Goal: Information Seeking & Learning: Check status

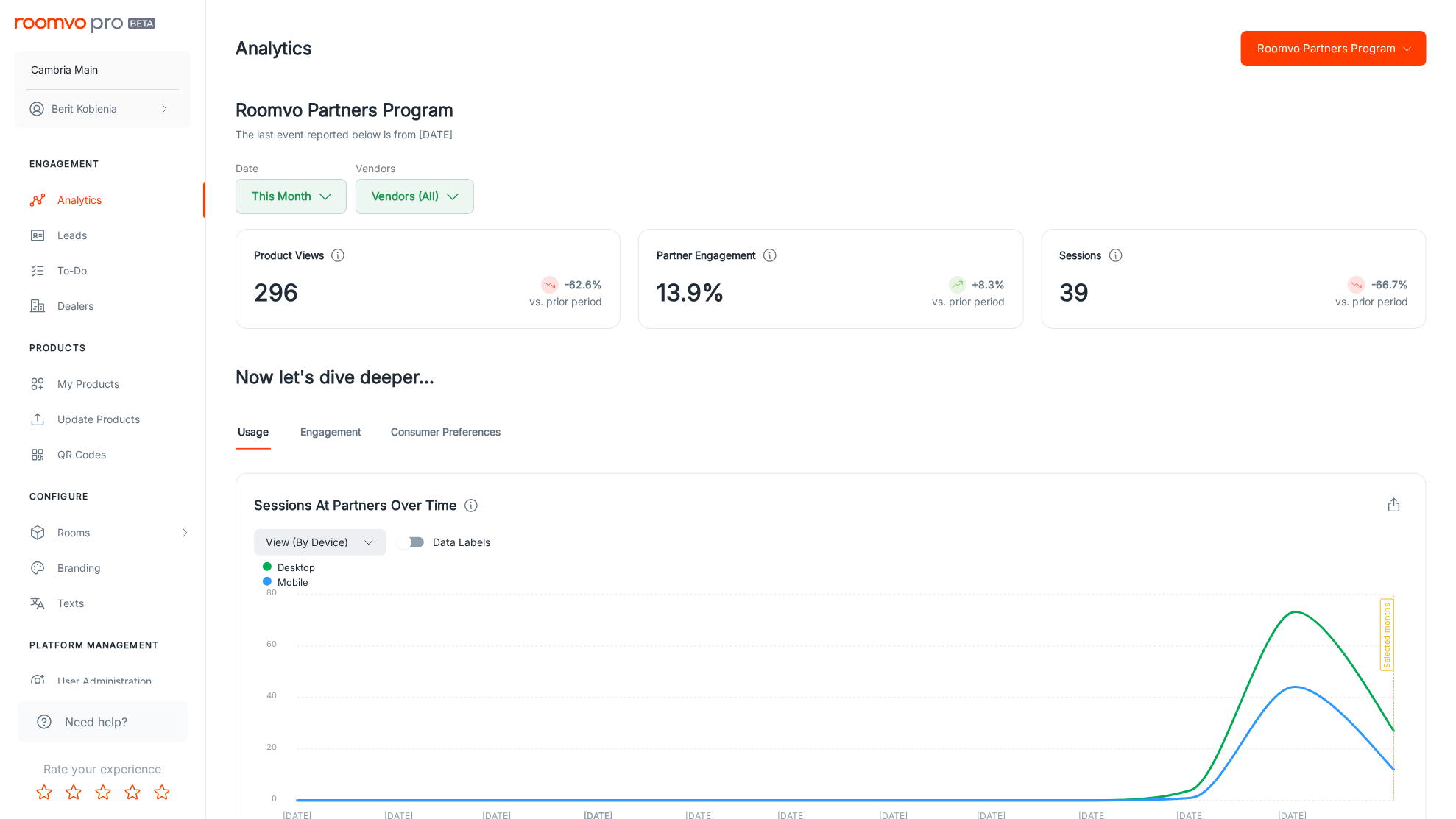
click at [290, 217] on div "Product Views 296 -62.6% vs. prior period" at bounding box center [420, 270] width 403 height 118
click at [294, 212] on div "Roomvo Partners Program The last event reported below is from [DATE] Date This …" at bounding box center [831, 655] width 1226 height 1117
click at [300, 205] on button "This Month" at bounding box center [291, 196] width 111 height 35
select select "8"
select select "2025"
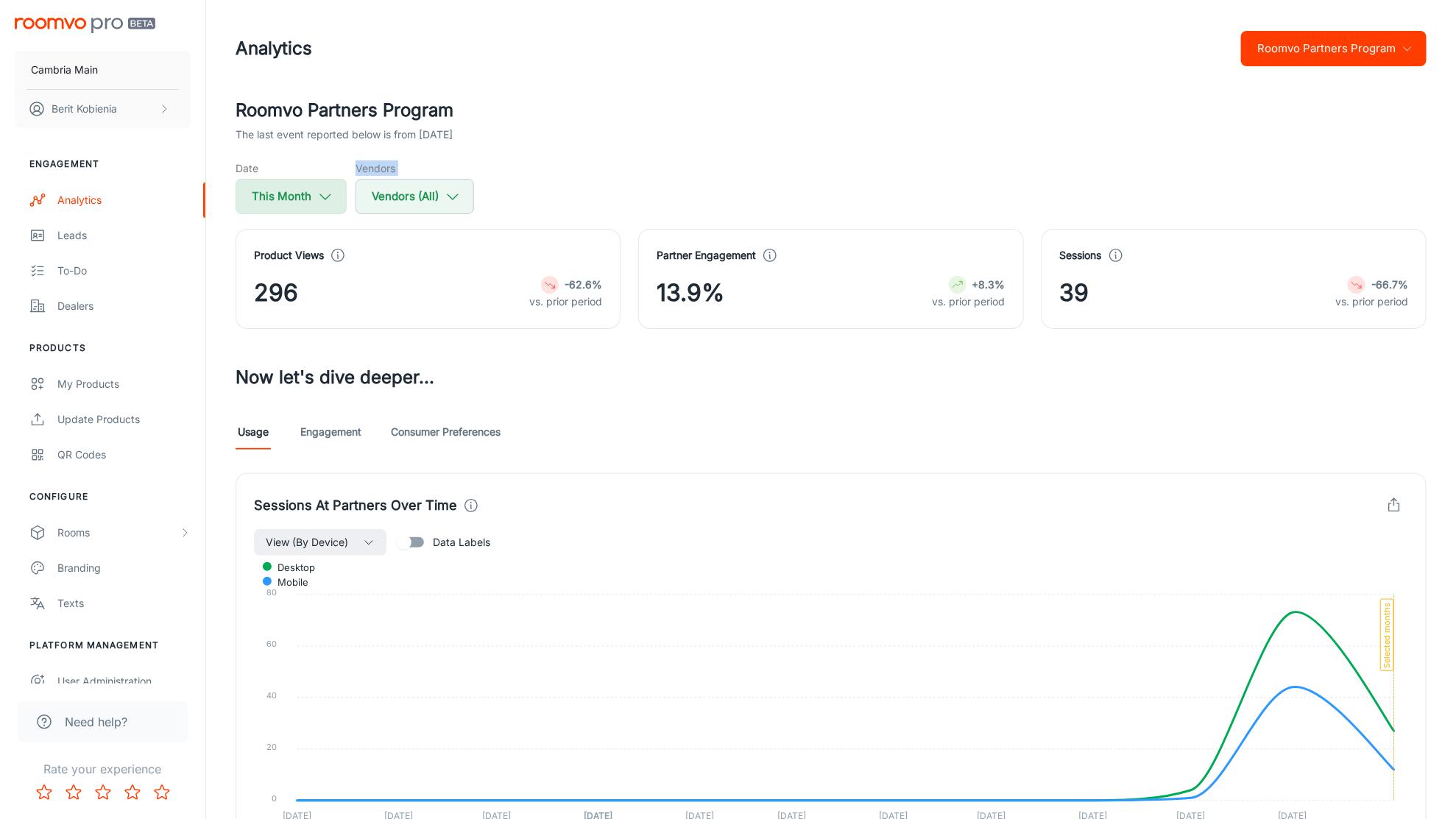
select select "8"
select select "2025"
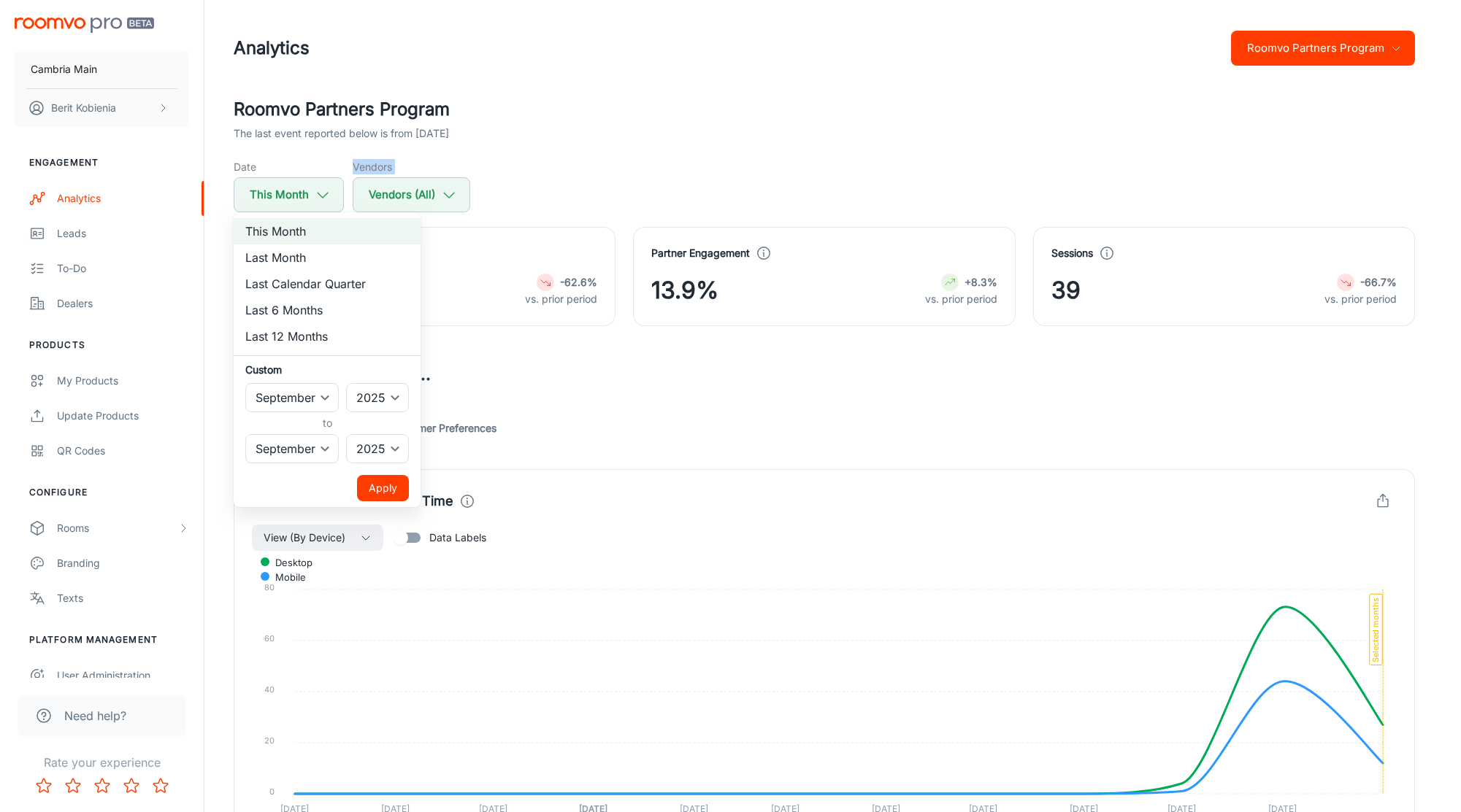
click at [313, 261] on li "Last Month" at bounding box center [327, 257] width 187 height 26
select select "7"
click at [356, 495] on div "Apply" at bounding box center [321, 488] width 175 height 26
click at [362, 491] on button "Apply" at bounding box center [382, 488] width 52 height 26
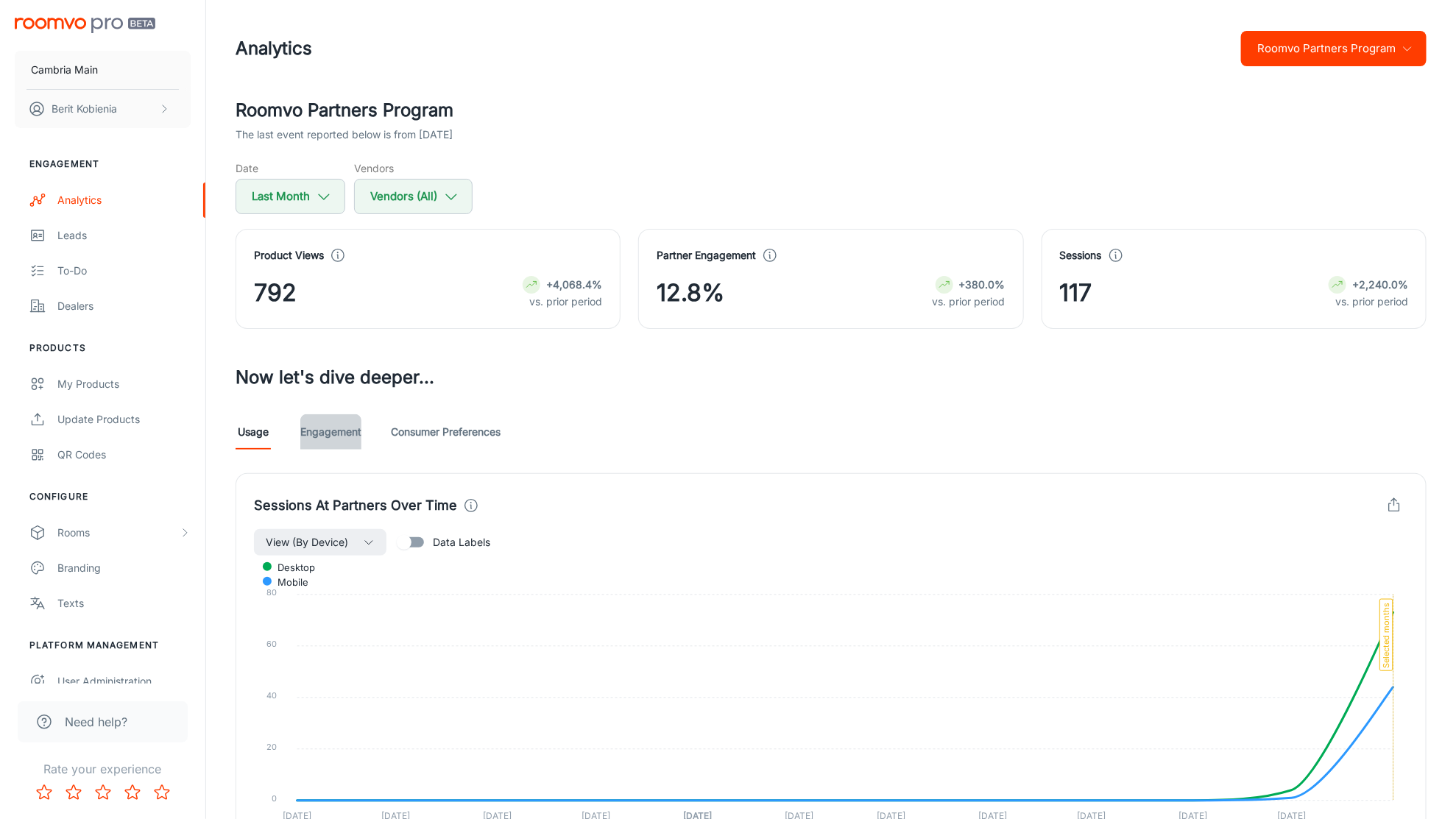
click at [351, 445] on link "Engagement" at bounding box center [331, 432] width 61 height 35
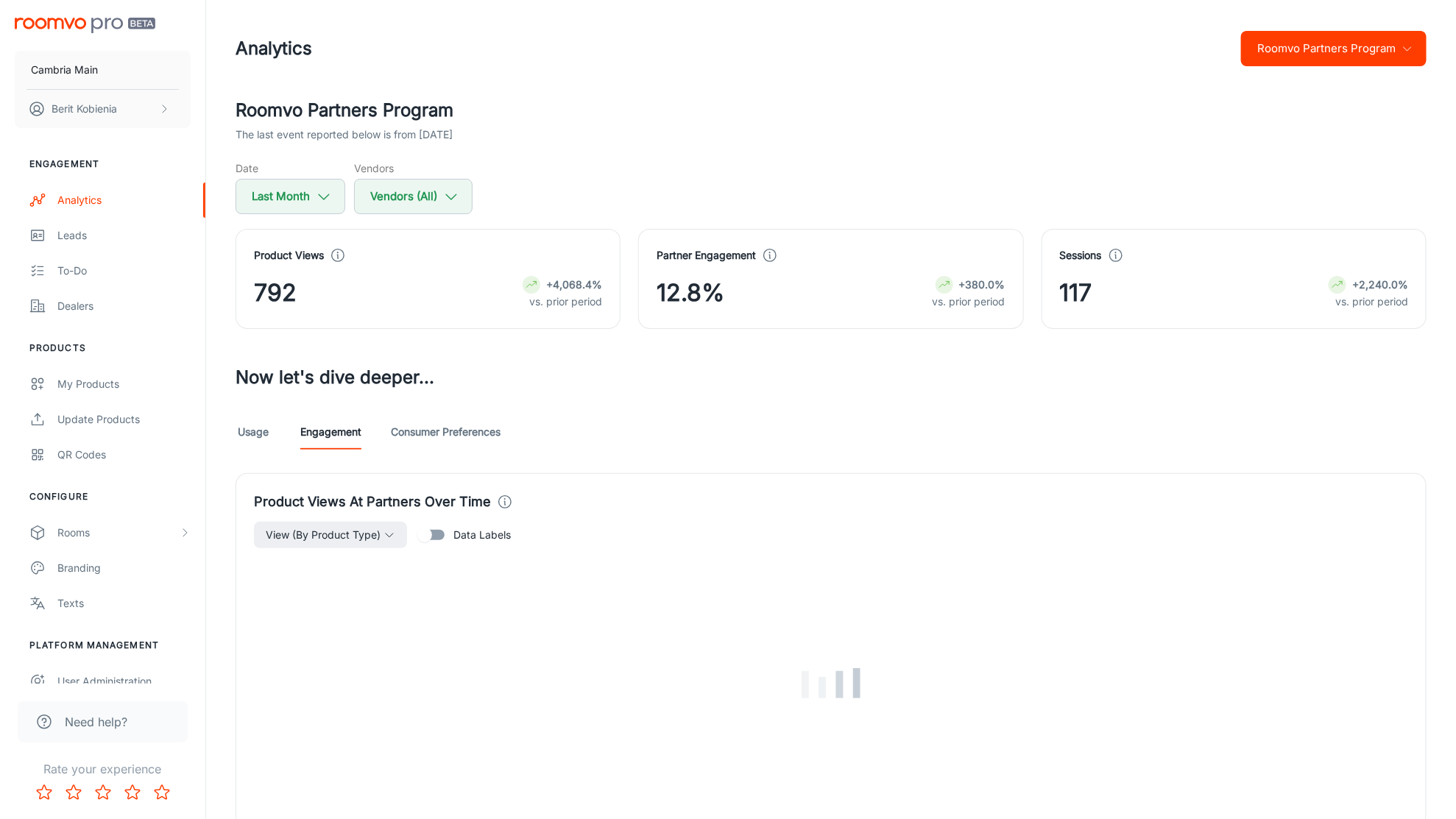
click at [457, 446] on link "Consumer Preferences" at bounding box center [446, 432] width 110 height 35
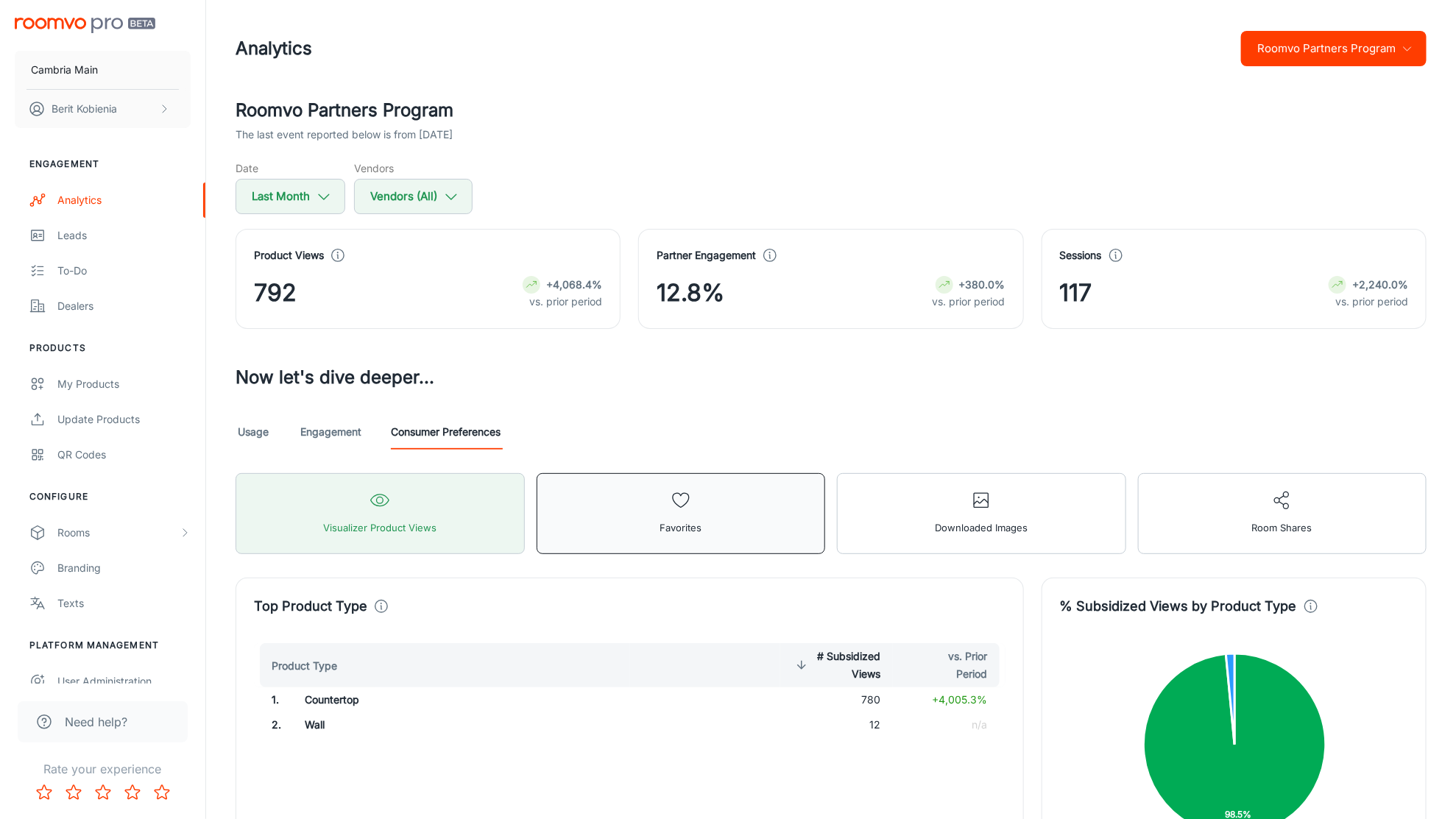
click at [727, 512] on button "Favorites" at bounding box center [681, 514] width 290 height 81
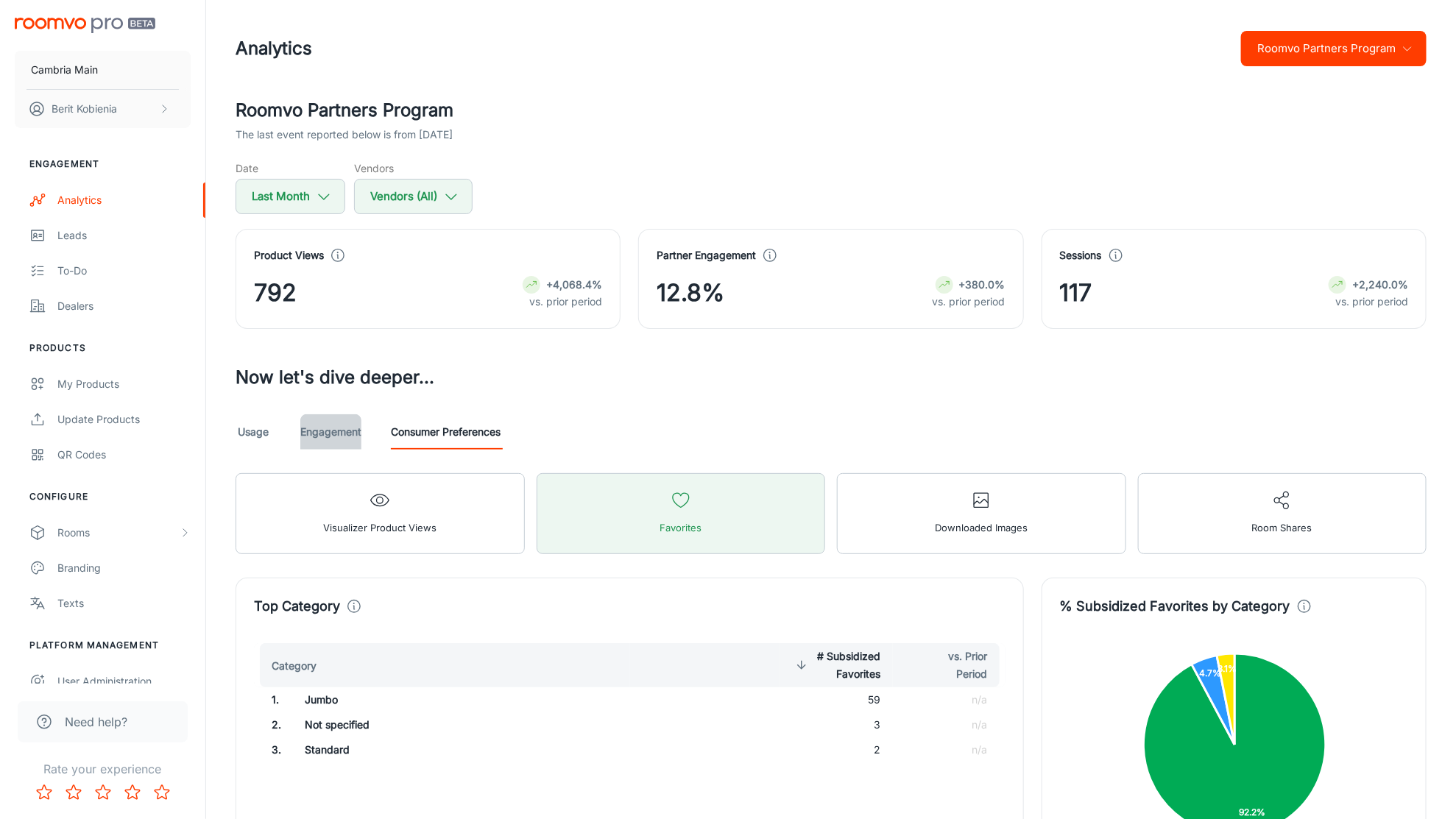
click at [345, 424] on link "Engagement" at bounding box center [331, 432] width 61 height 35
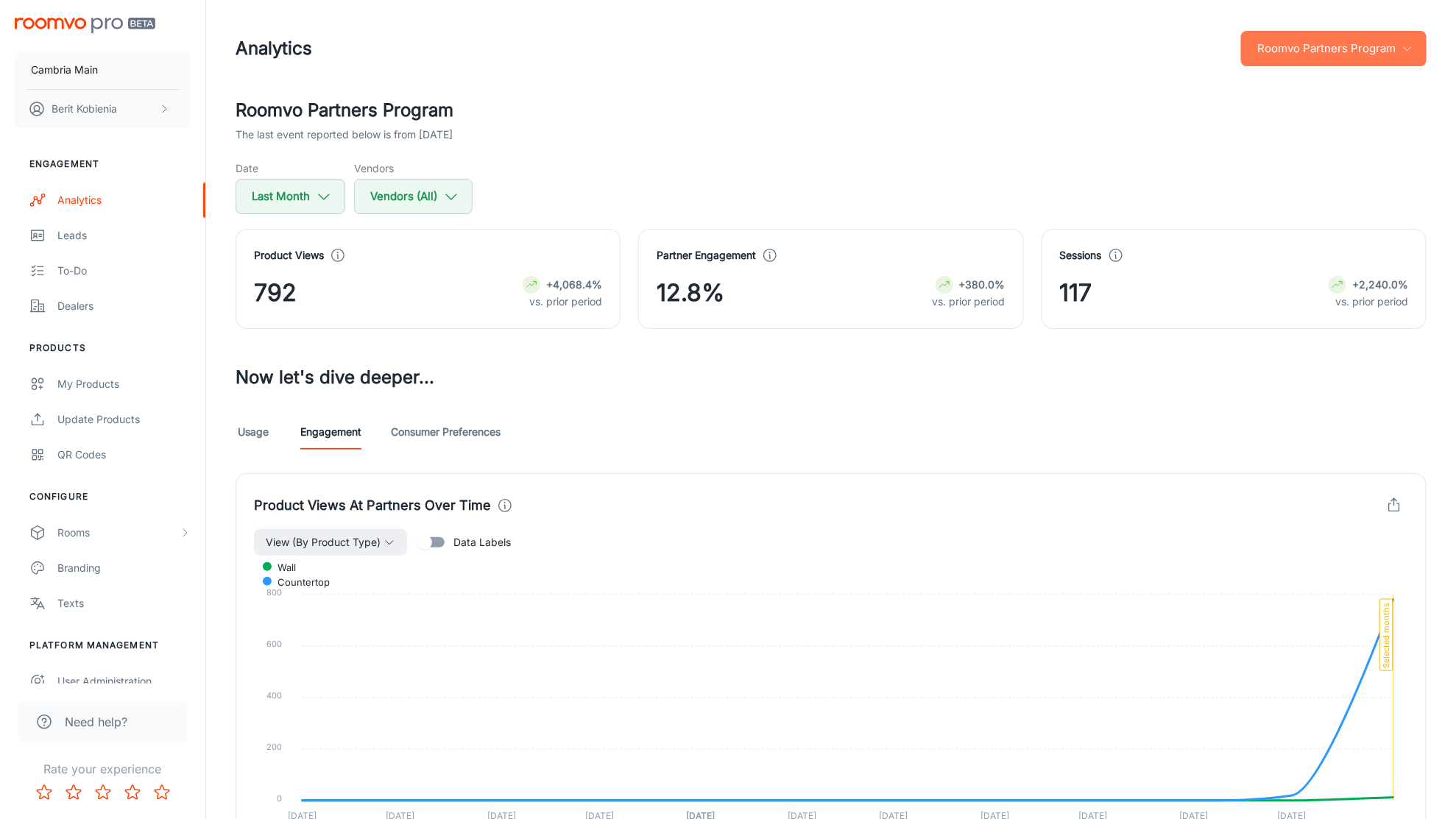
click at [1294, 49] on button "Roomvo Partners Program" at bounding box center [1333, 48] width 186 height 35
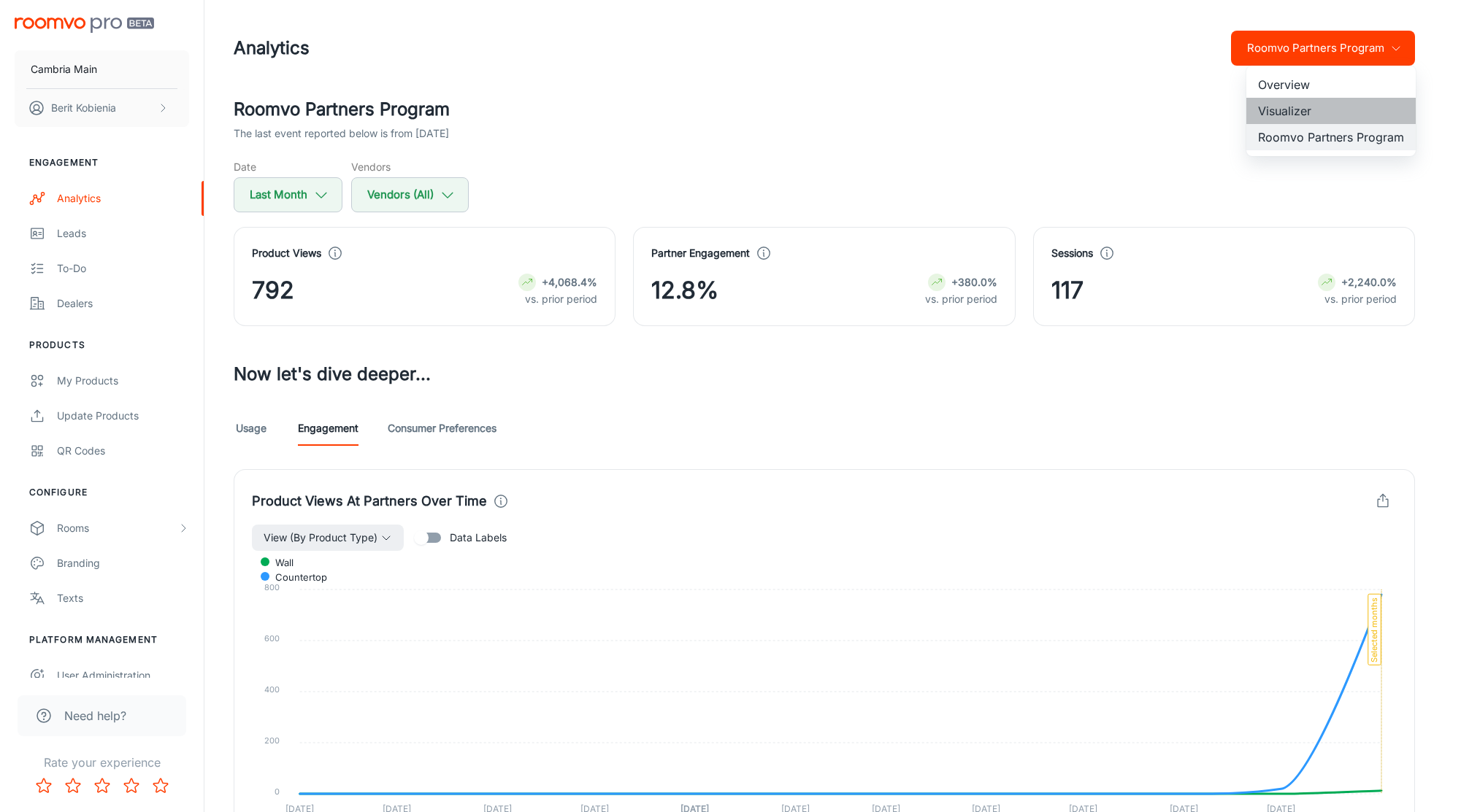
click at [1292, 115] on li "Visualizer" at bounding box center [1330, 110] width 169 height 26
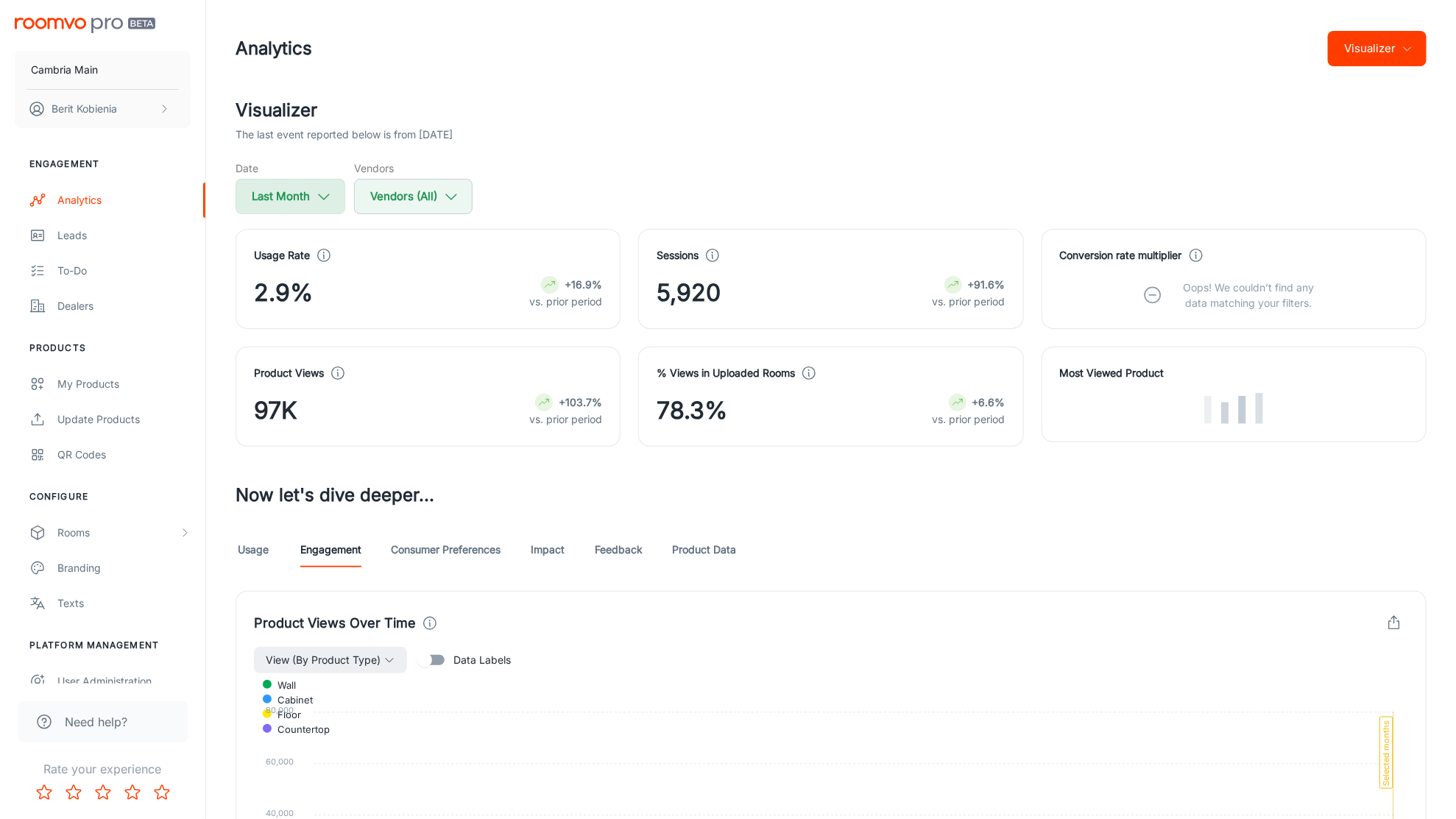
click at [310, 193] on button "Last Month" at bounding box center [291, 196] width 110 height 35
select select "7"
select select "2025"
select select "7"
select select "2025"
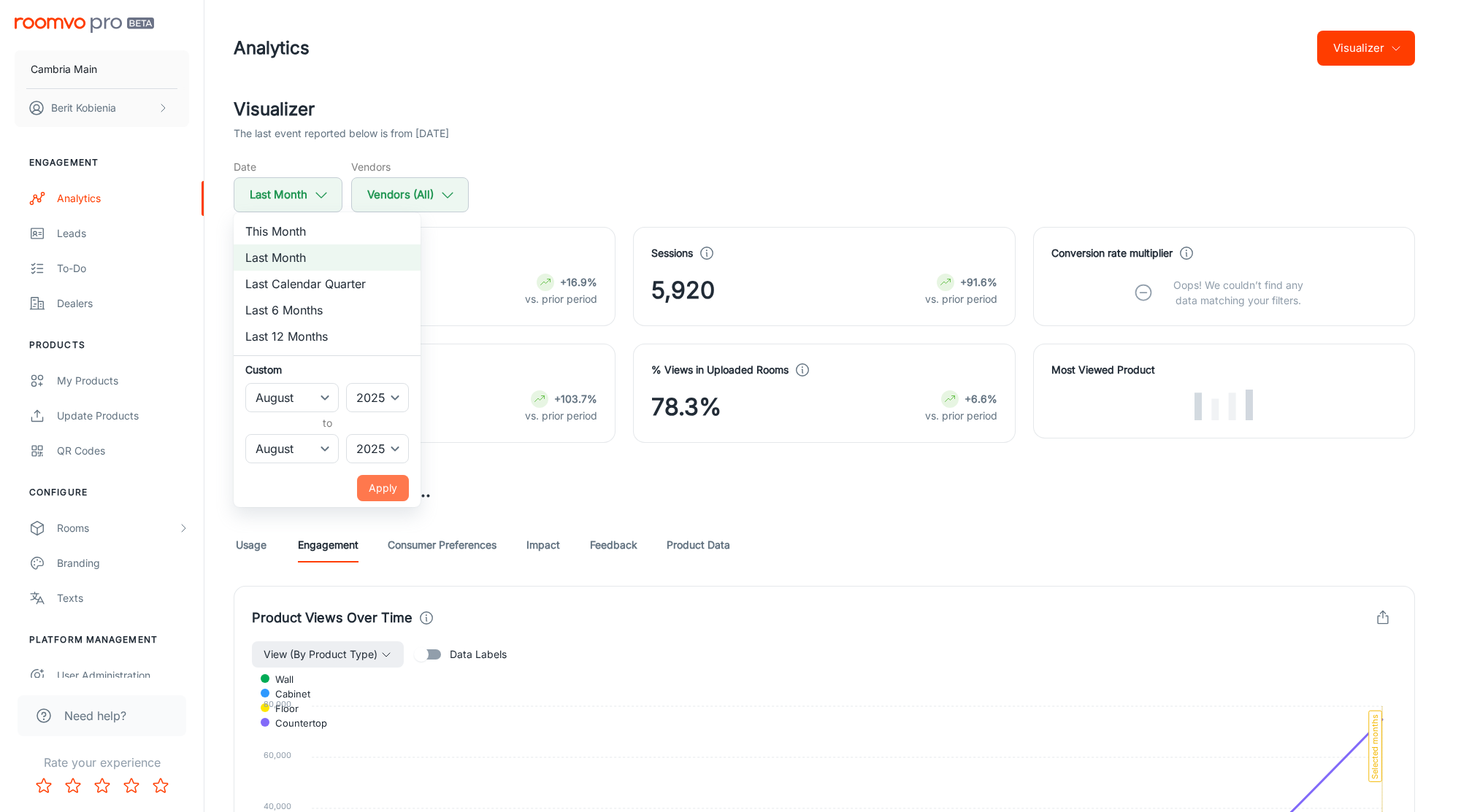
click at [401, 495] on button "Apply" at bounding box center [382, 488] width 52 height 26
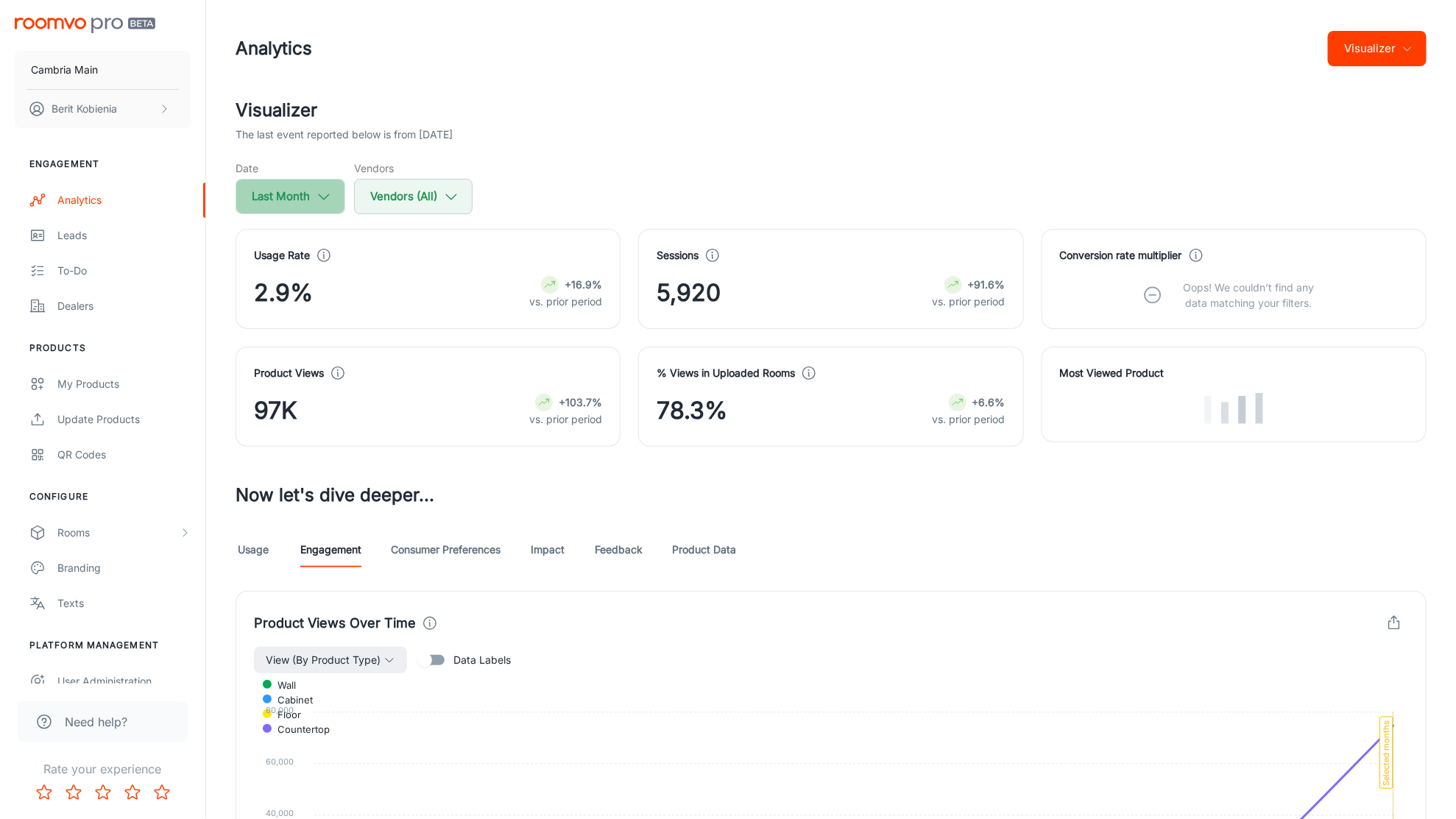
click at [278, 185] on button "Last Month" at bounding box center [291, 196] width 110 height 35
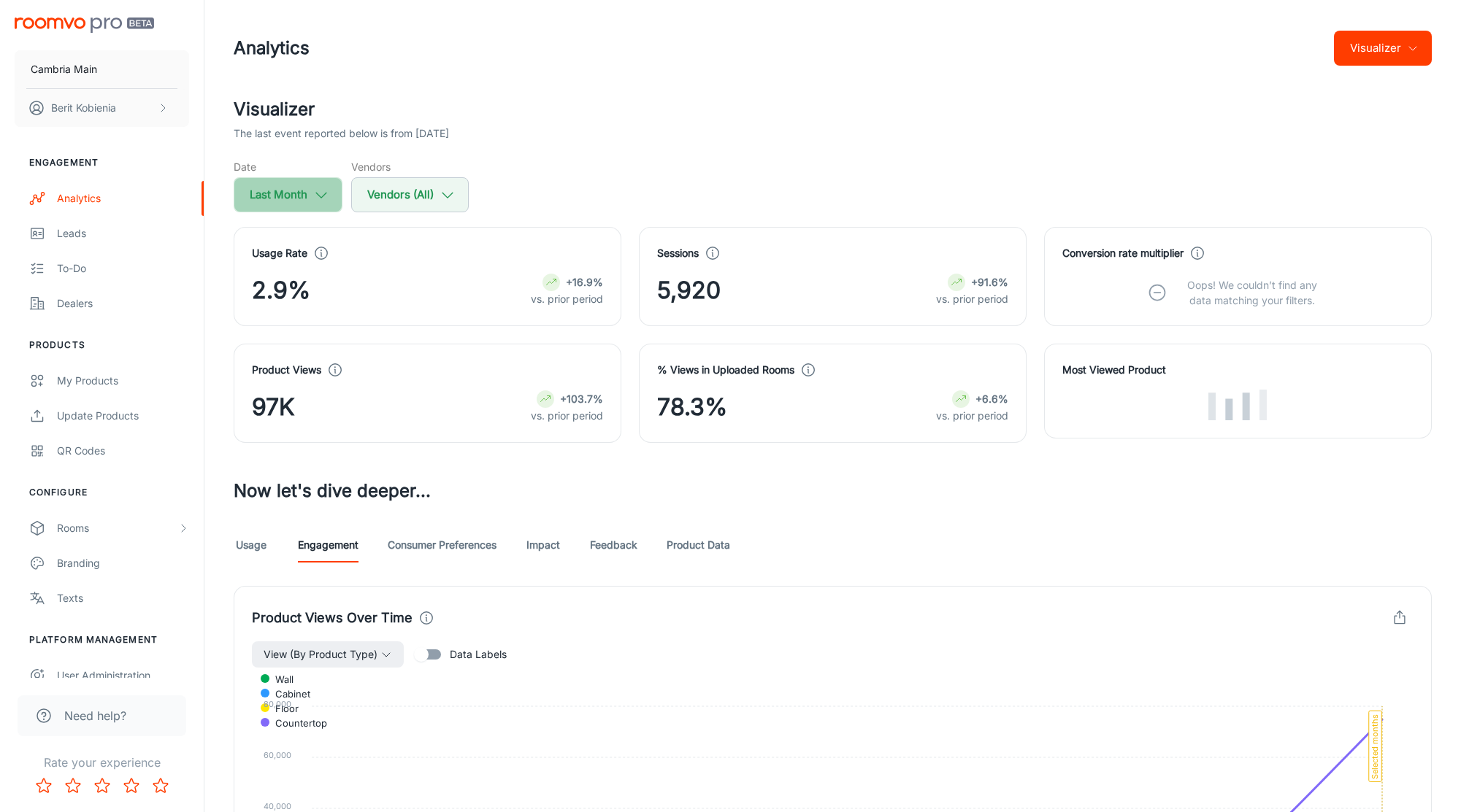
select select "7"
select select "2025"
select select "7"
select select "2025"
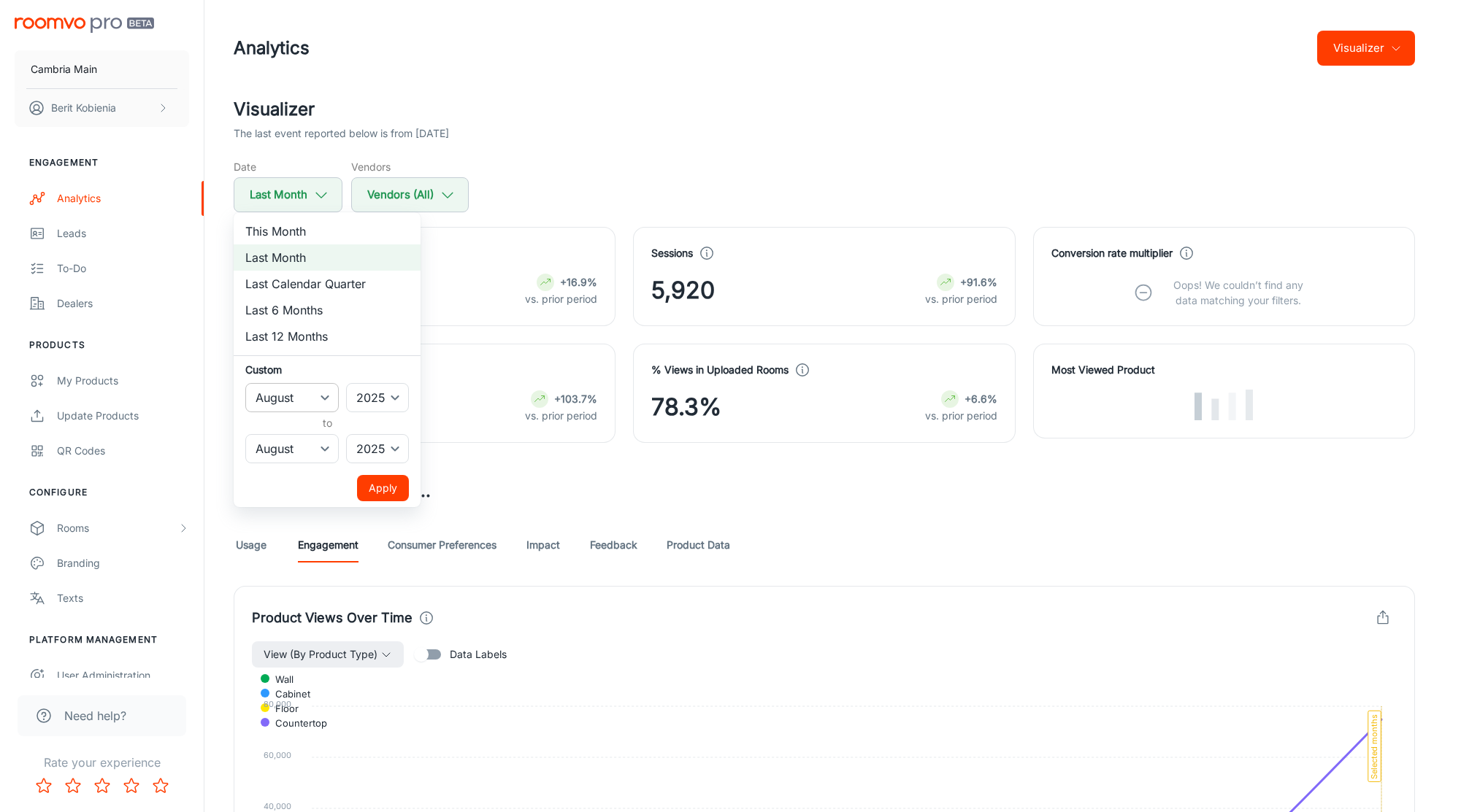
click at [313, 391] on select "January February March April May June July August September October November De…" at bounding box center [292, 397] width 94 height 29
select select "6"
click at [245, 383] on select "January February March April May June July August September October November De…" at bounding box center [292, 397] width 94 height 29
click at [308, 441] on select "January February March April May June July August September October November De…" at bounding box center [292, 449] width 94 height 29
select select "6"
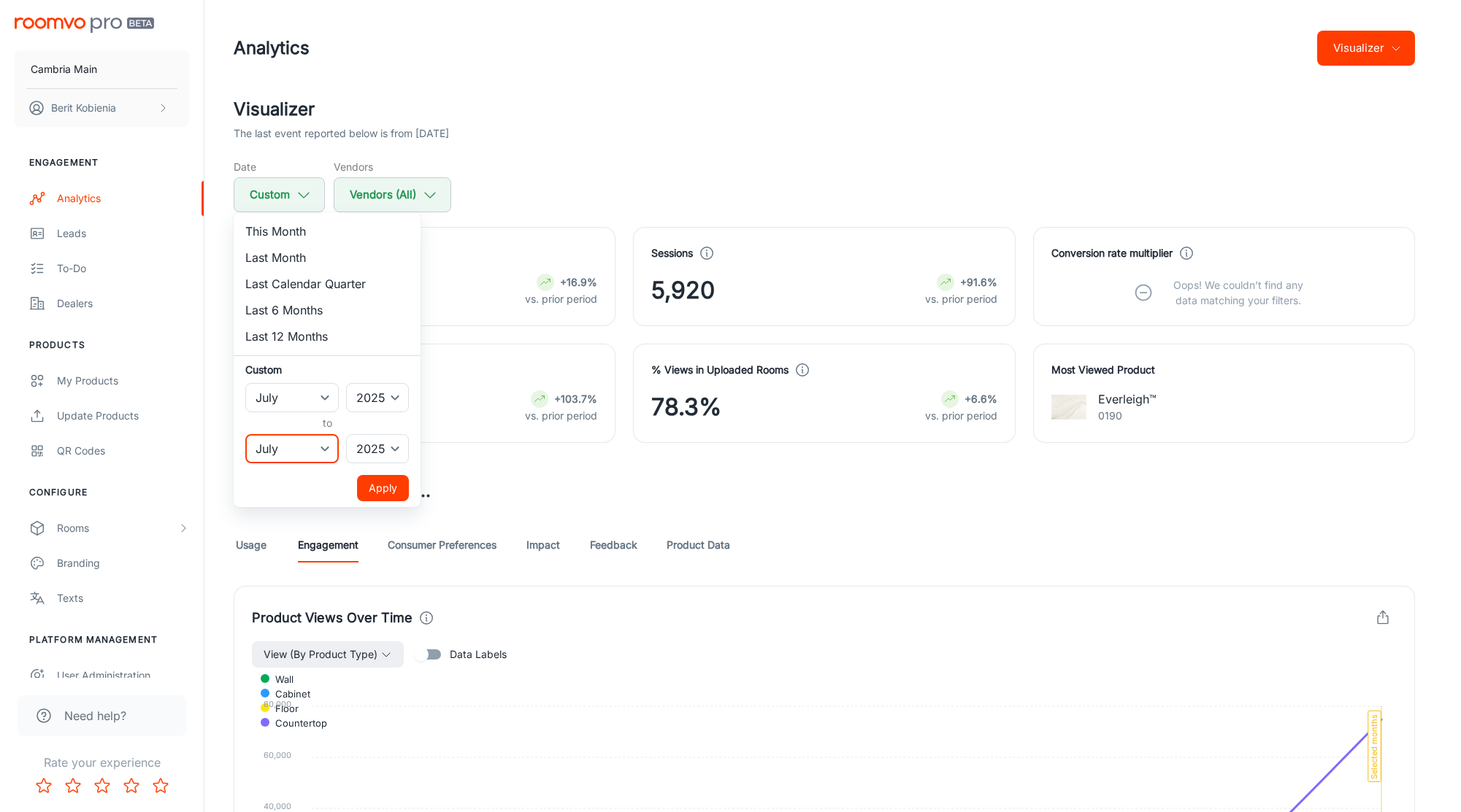
click at [245, 434] on select "January February March April May June July August September October November De…" at bounding box center [292, 449] width 94 height 29
click at [386, 485] on button "Apply" at bounding box center [382, 488] width 52 height 26
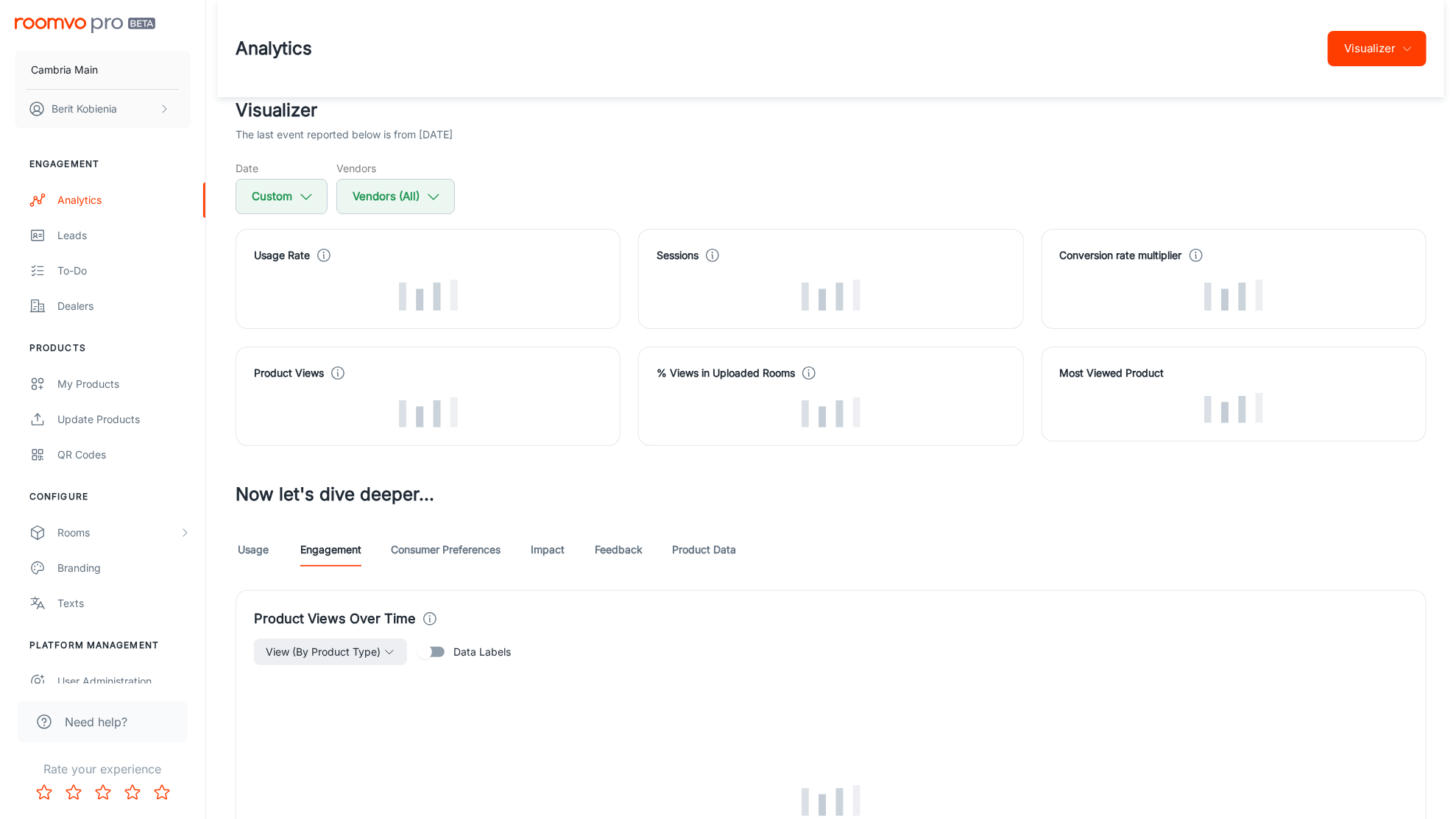
scroll to position [431, 0]
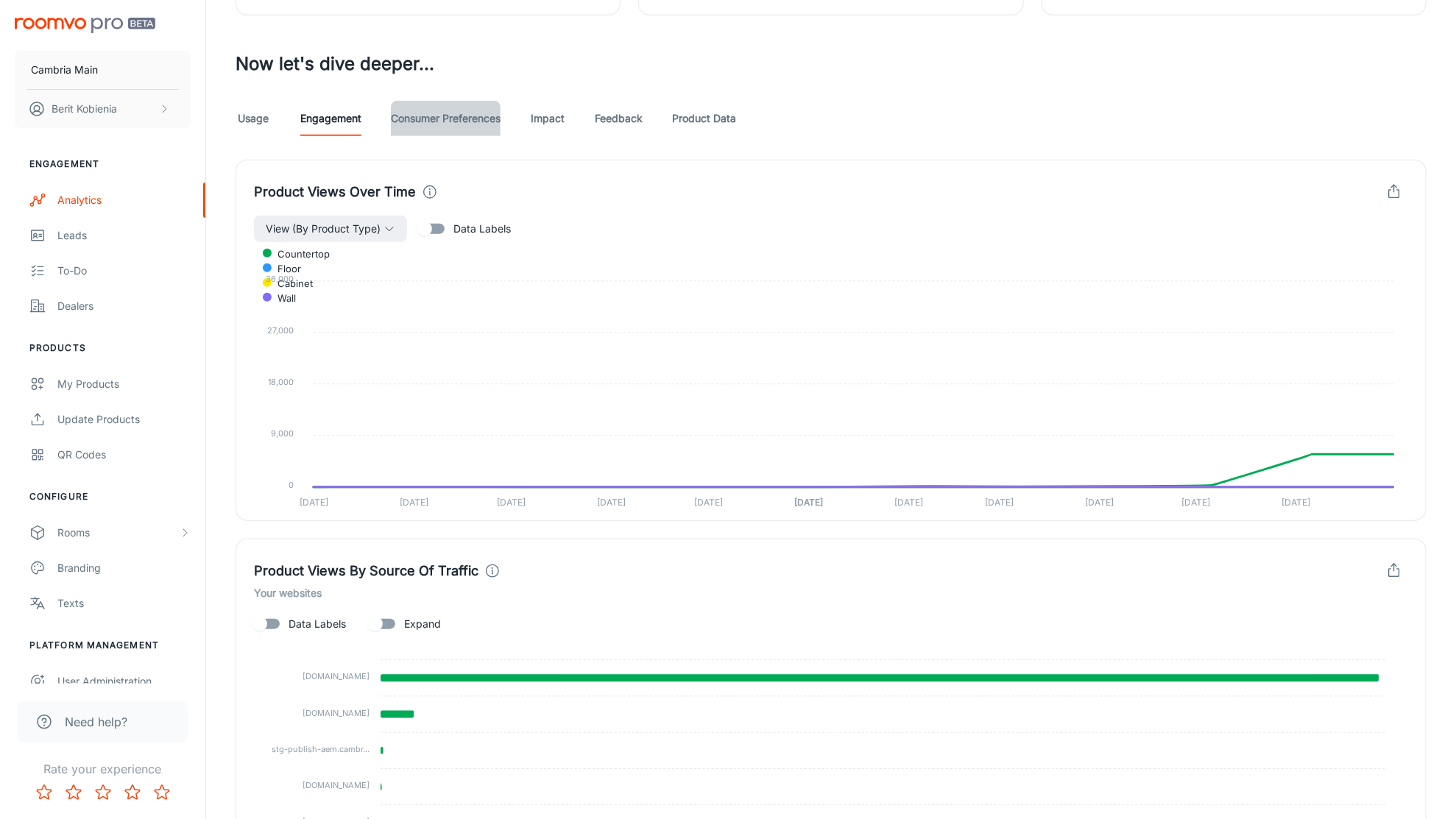
click at [447, 113] on link "Consumer Preferences" at bounding box center [446, 119] width 110 height 35
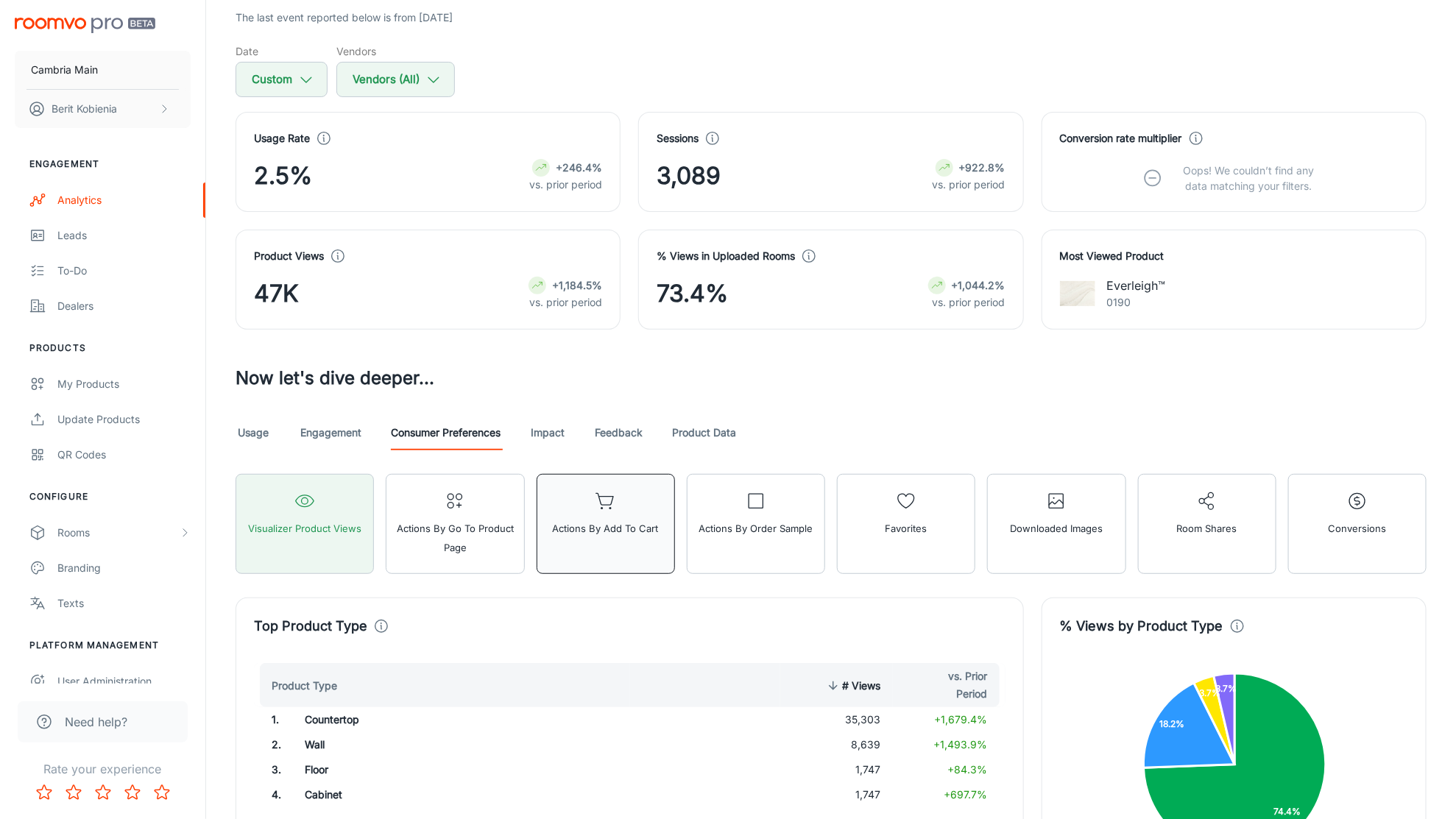
scroll to position [141, 0]
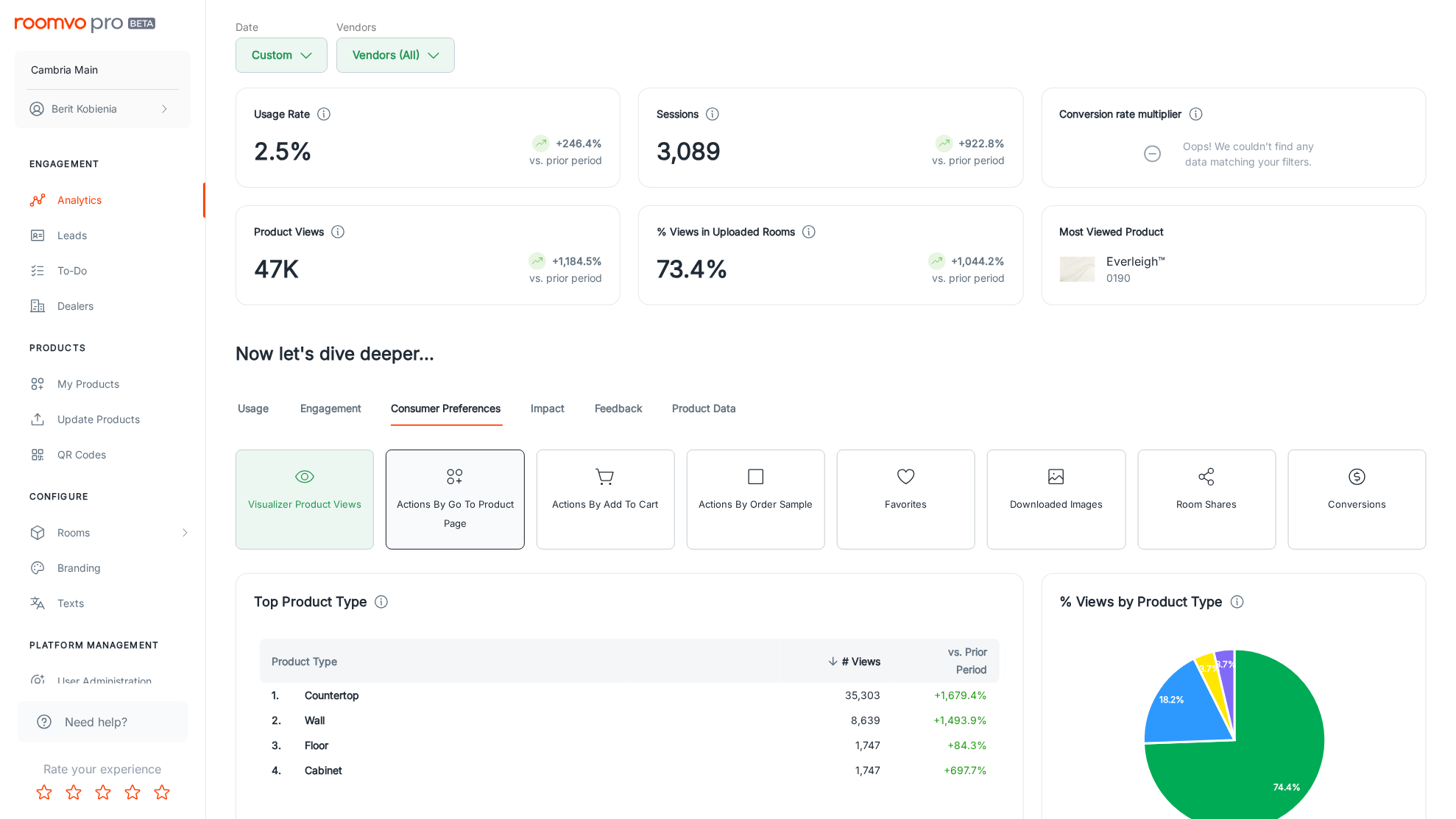
click at [451, 480] on circle "button" at bounding box center [451, 481] width 6 height 6
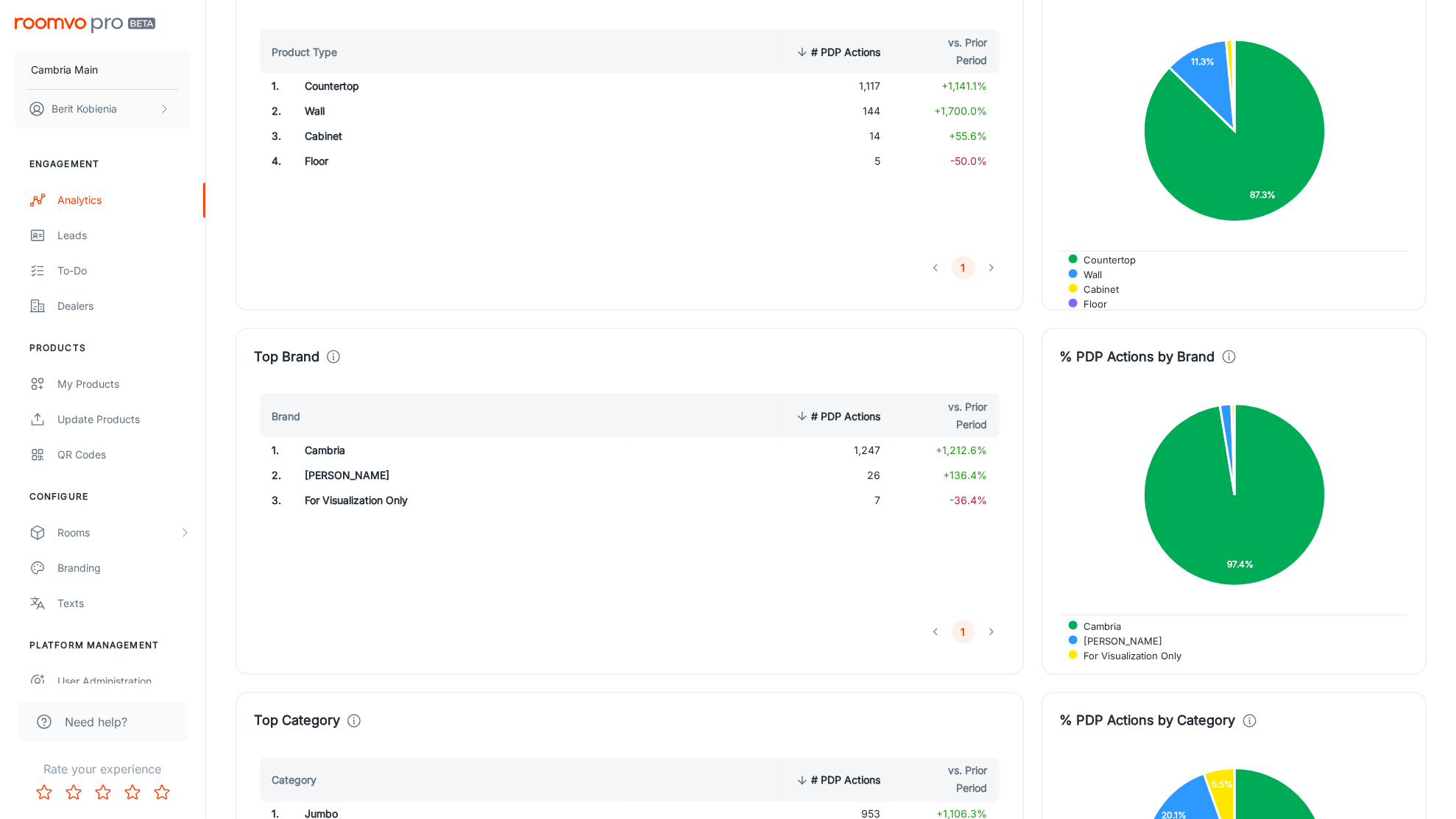
scroll to position [276, 0]
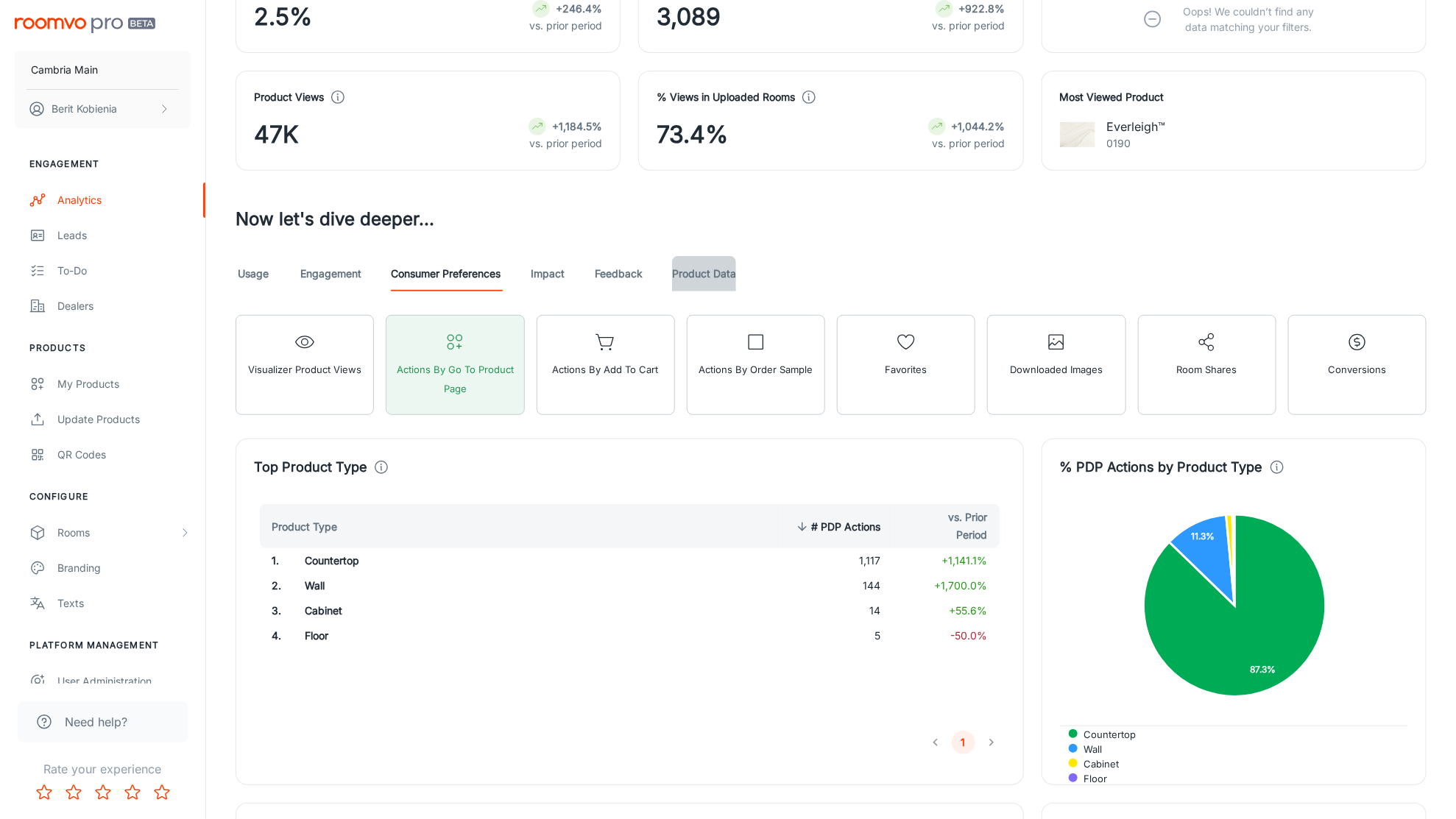
click at [678, 278] on link "Product Data" at bounding box center [703, 274] width 64 height 35
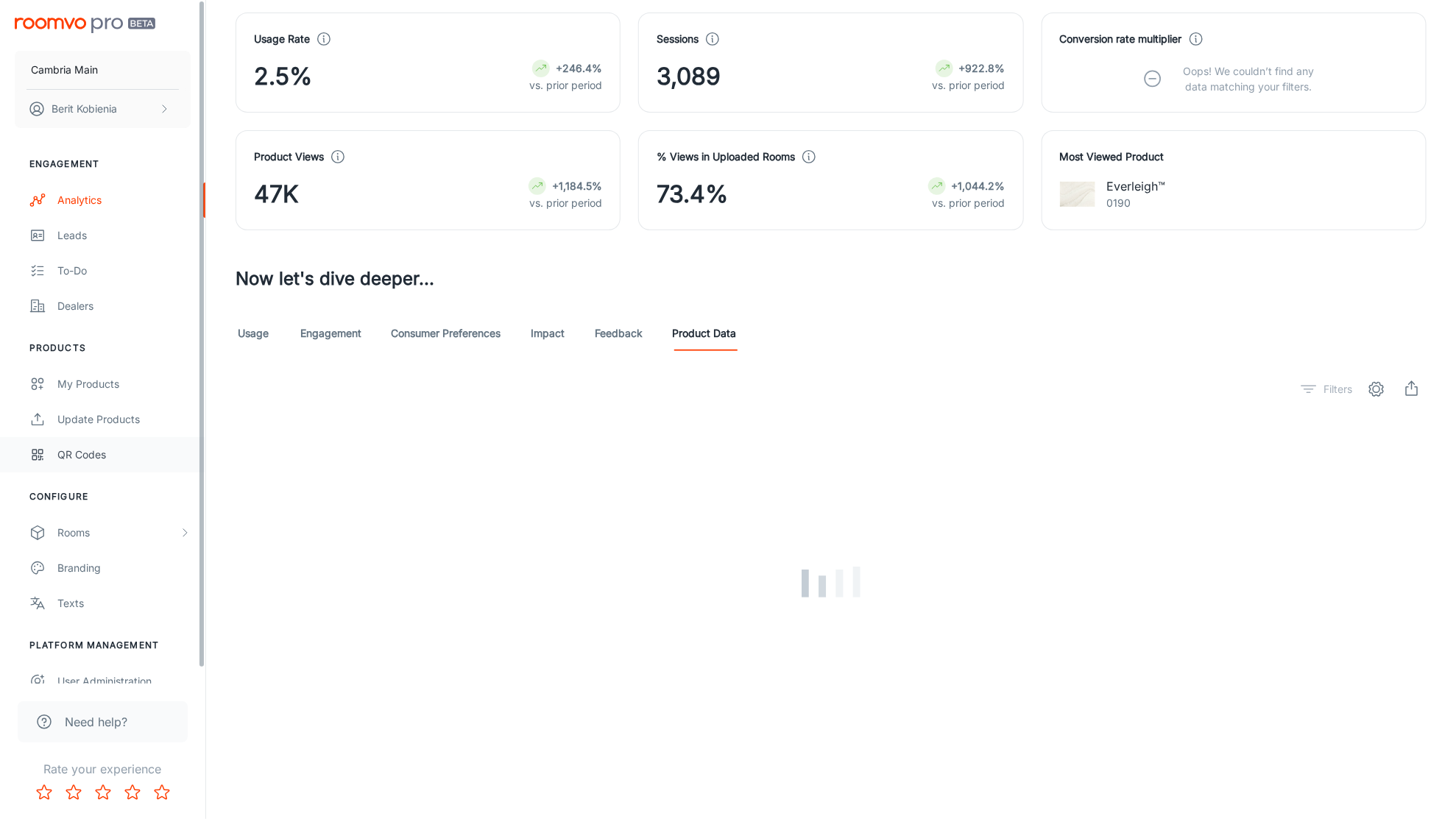
scroll to position [188, 0]
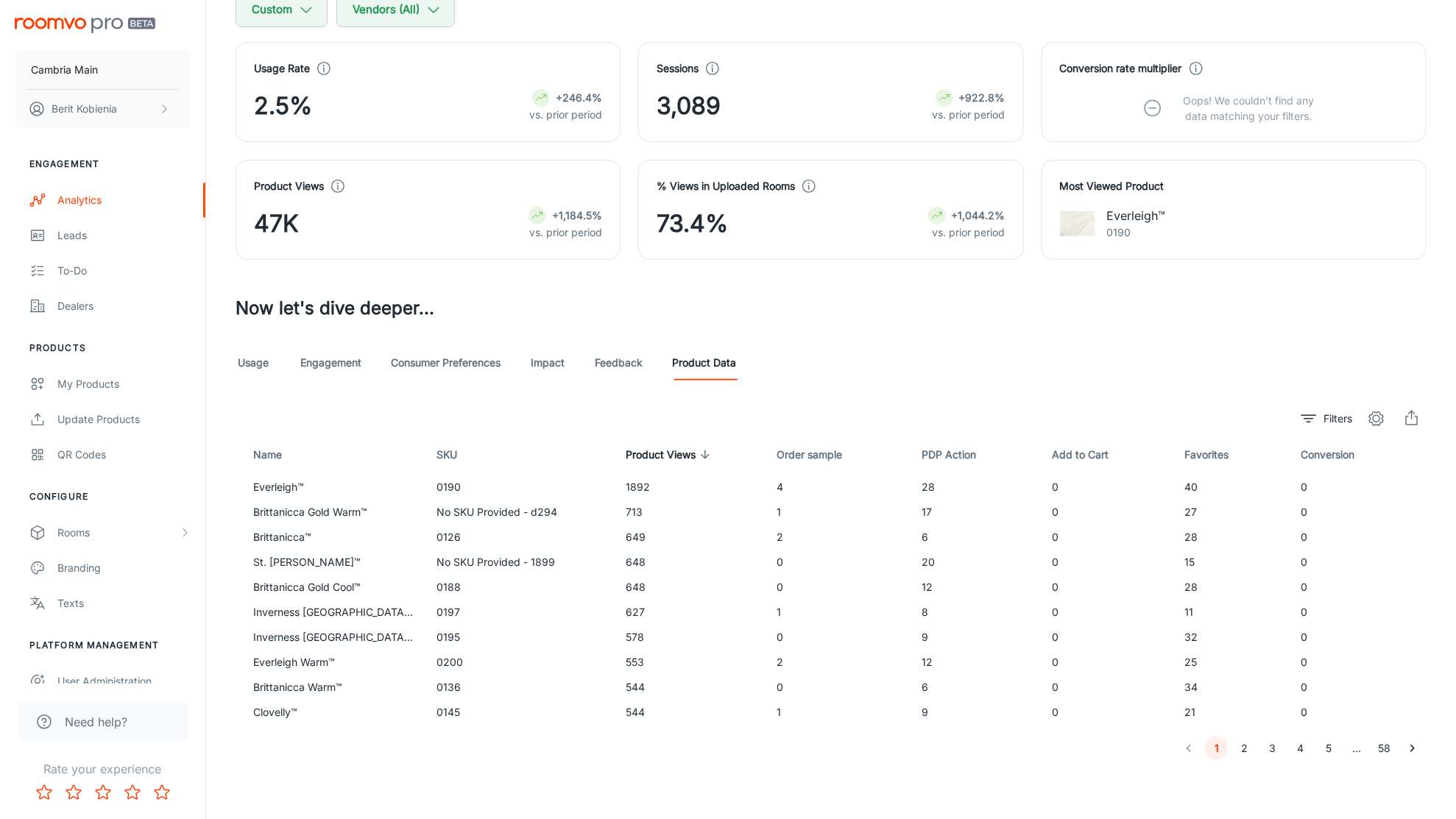
drag, startPoint x: 396, startPoint y: 341, endPoint x: 404, endPoint y: 347, distance: 10.0
click at [398, 343] on div "Visualizer The last event reported below is from [DATE] Date Custom Vendors Ven…" at bounding box center [831, 336] width 1226 height 850
click at [433, 351] on link "Consumer Preferences" at bounding box center [446, 362] width 110 height 35
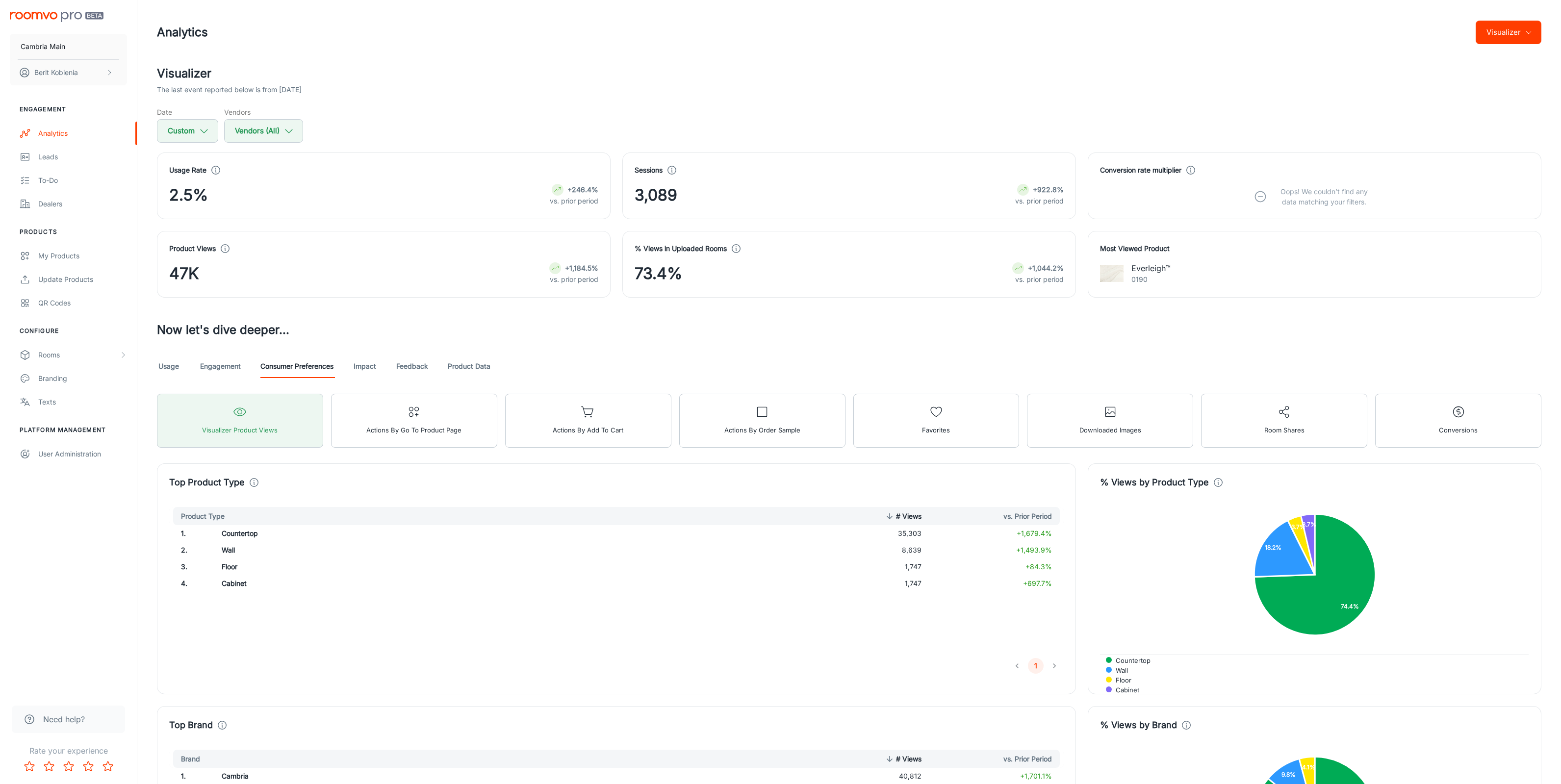
click at [365, 375] on link "Impact" at bounding box center [365, 366] width 24 height 24
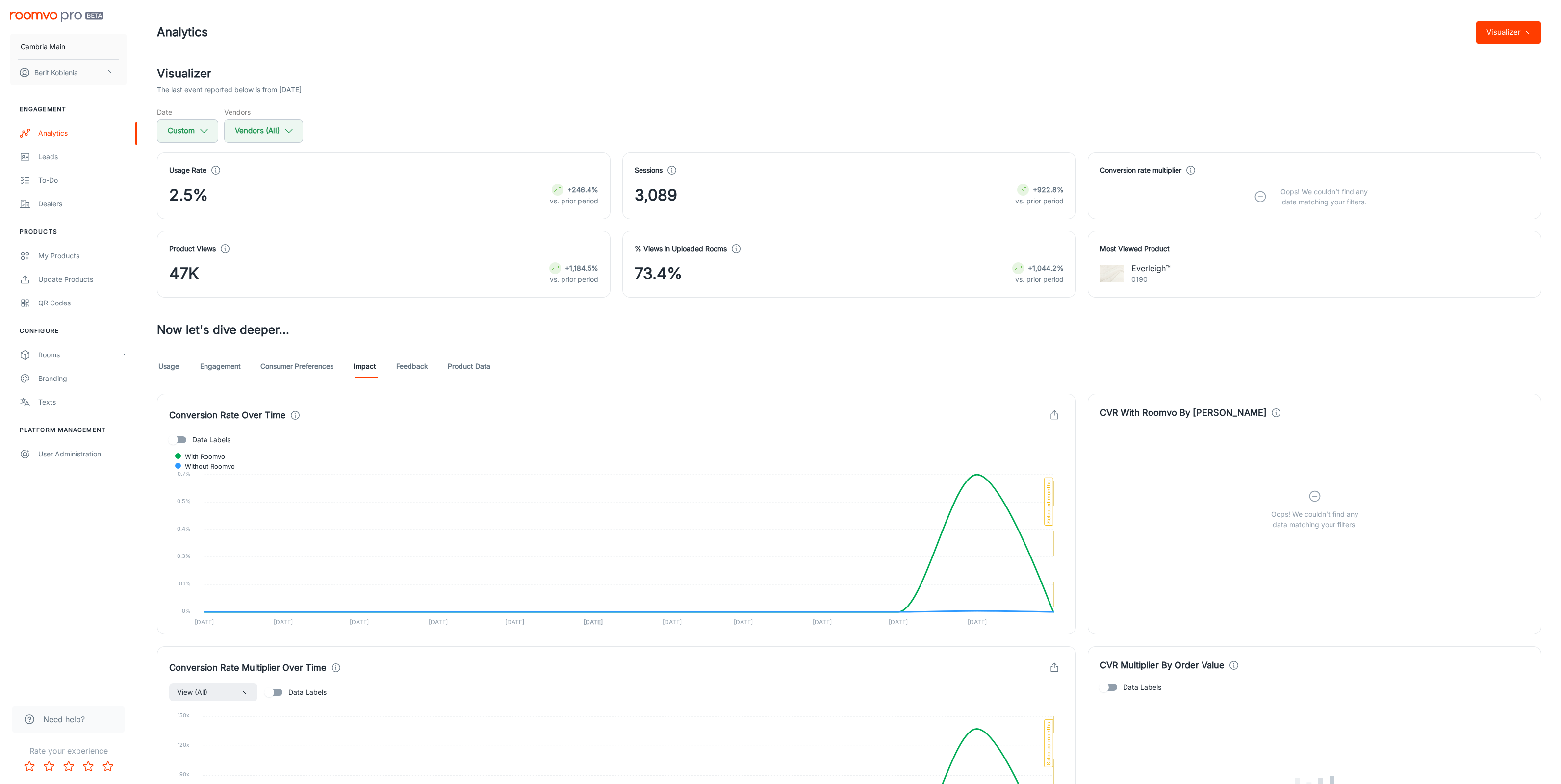
click at [238, 363] on link "Engagement" at bounding box center [221, 366] width 41 height 24
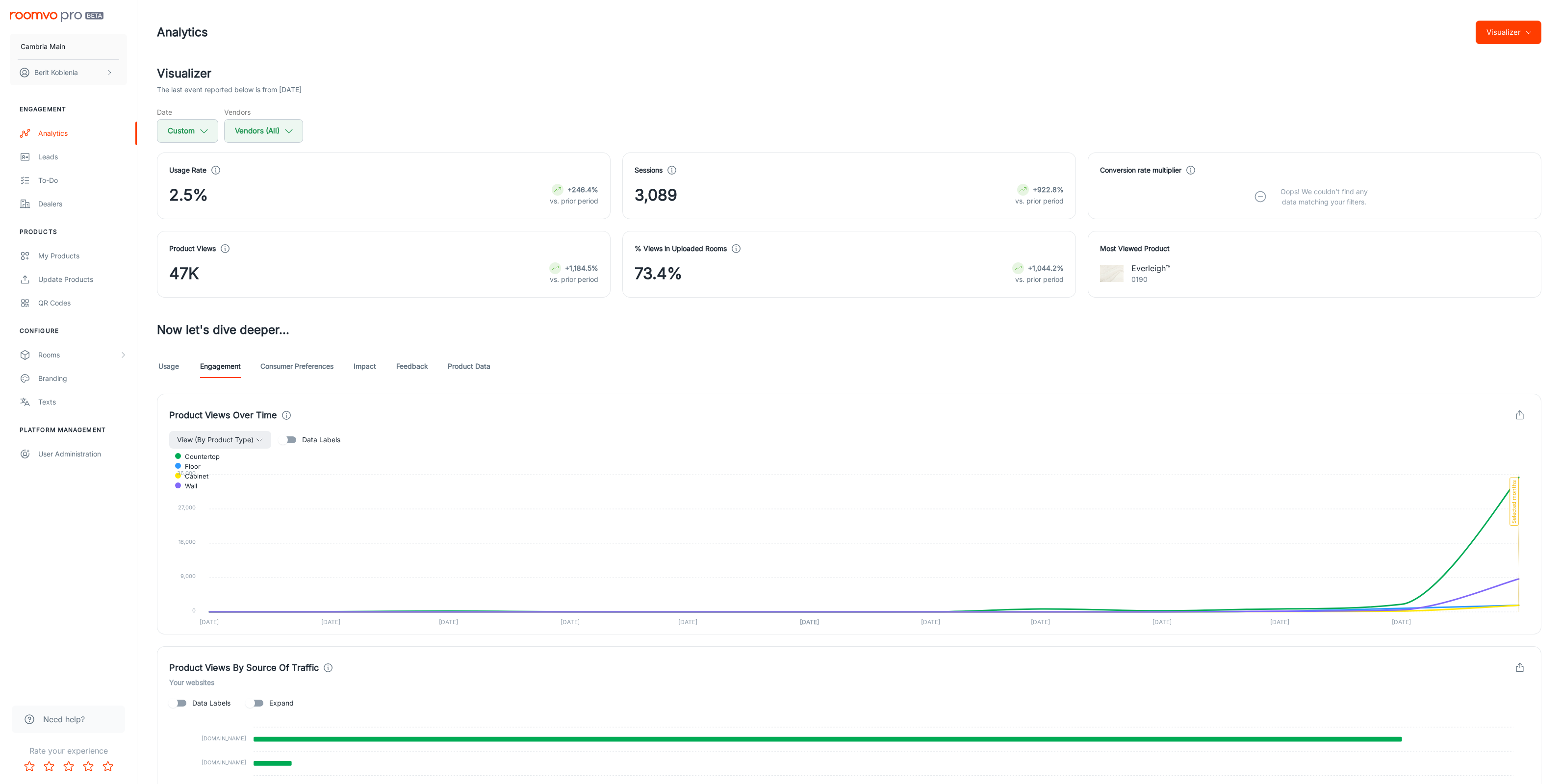
click at [196, 146] on div "Usage Rate 2.5% +246.4% vs. prior period" at bounding box center [378, 180] width 465 height 79
click at [193, 128] on button "Custom" at bounding box center [188, 131] width 62 height 24
select select "6"
select select "2025"
select select "6"
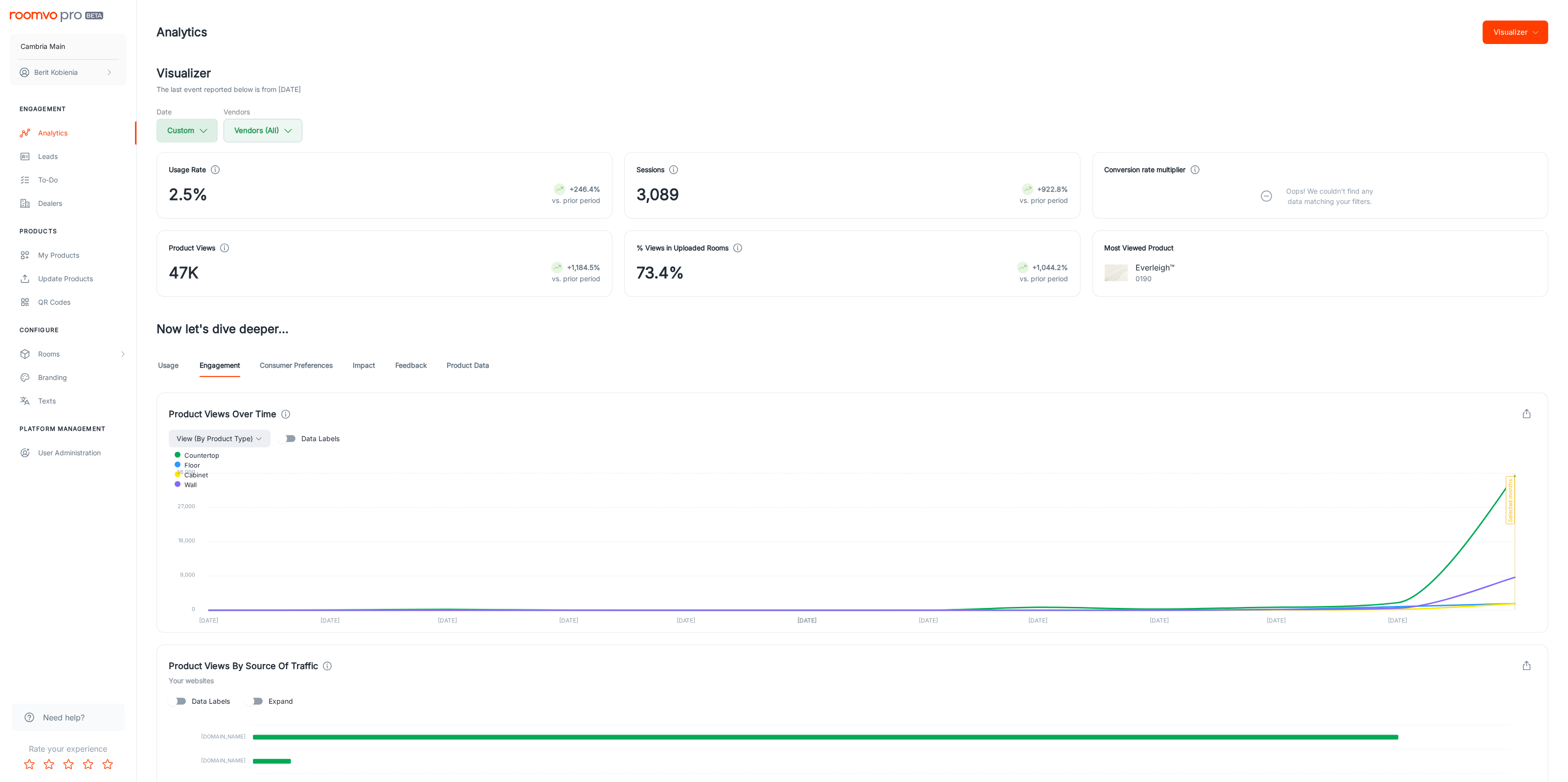
select select "2025"
click at [217, 260] on select "January February March April May June July August September October November De…" at bounding box center [196, 266] width 63 height 20
click at [205, 165] on li "Last Month" at bounding box center [219, 172] width 125 height 18
select select "7"
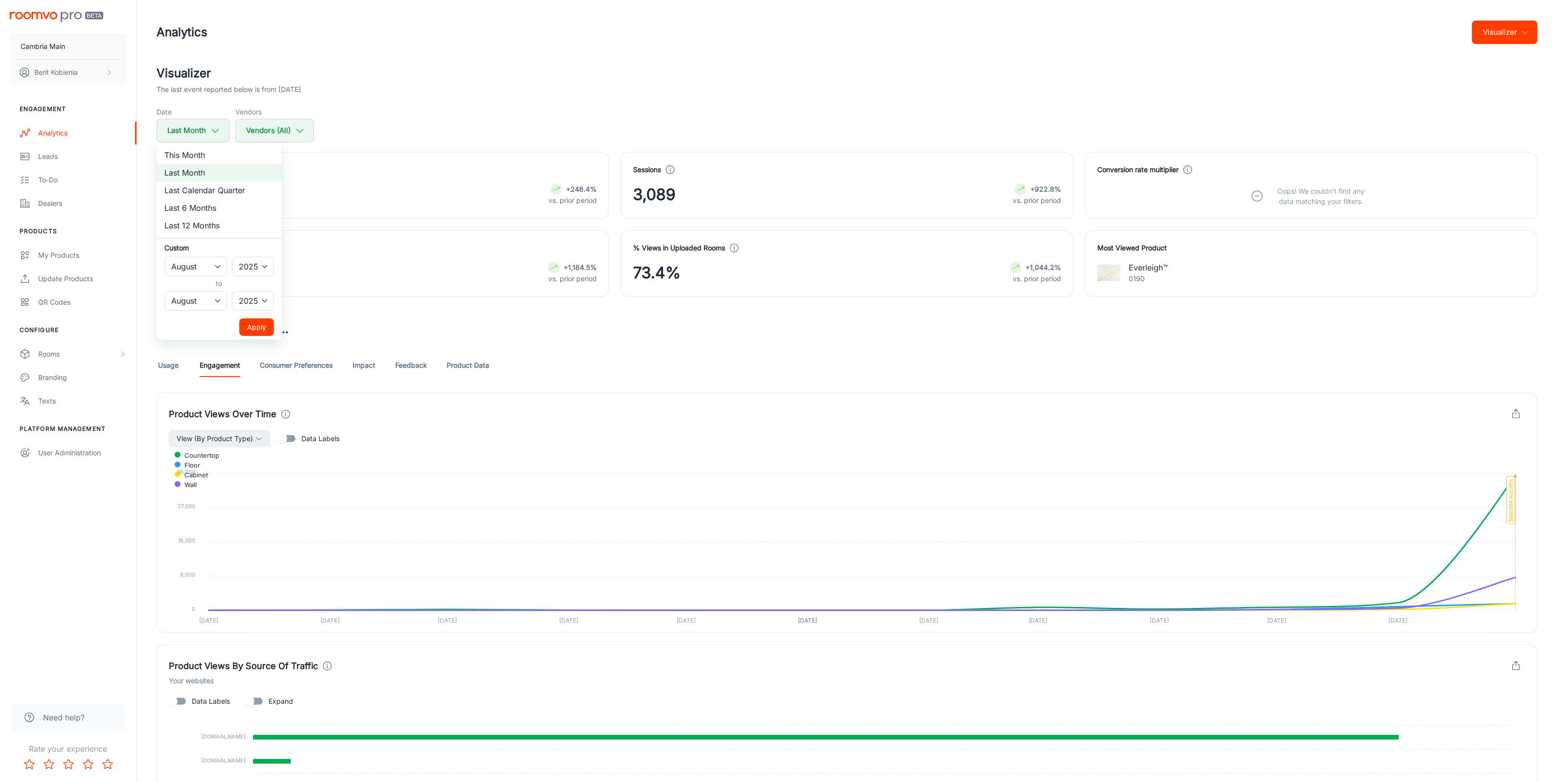
click at [264, 325] on button "Apply" at bounding box center [256, 327] width 35 height 18
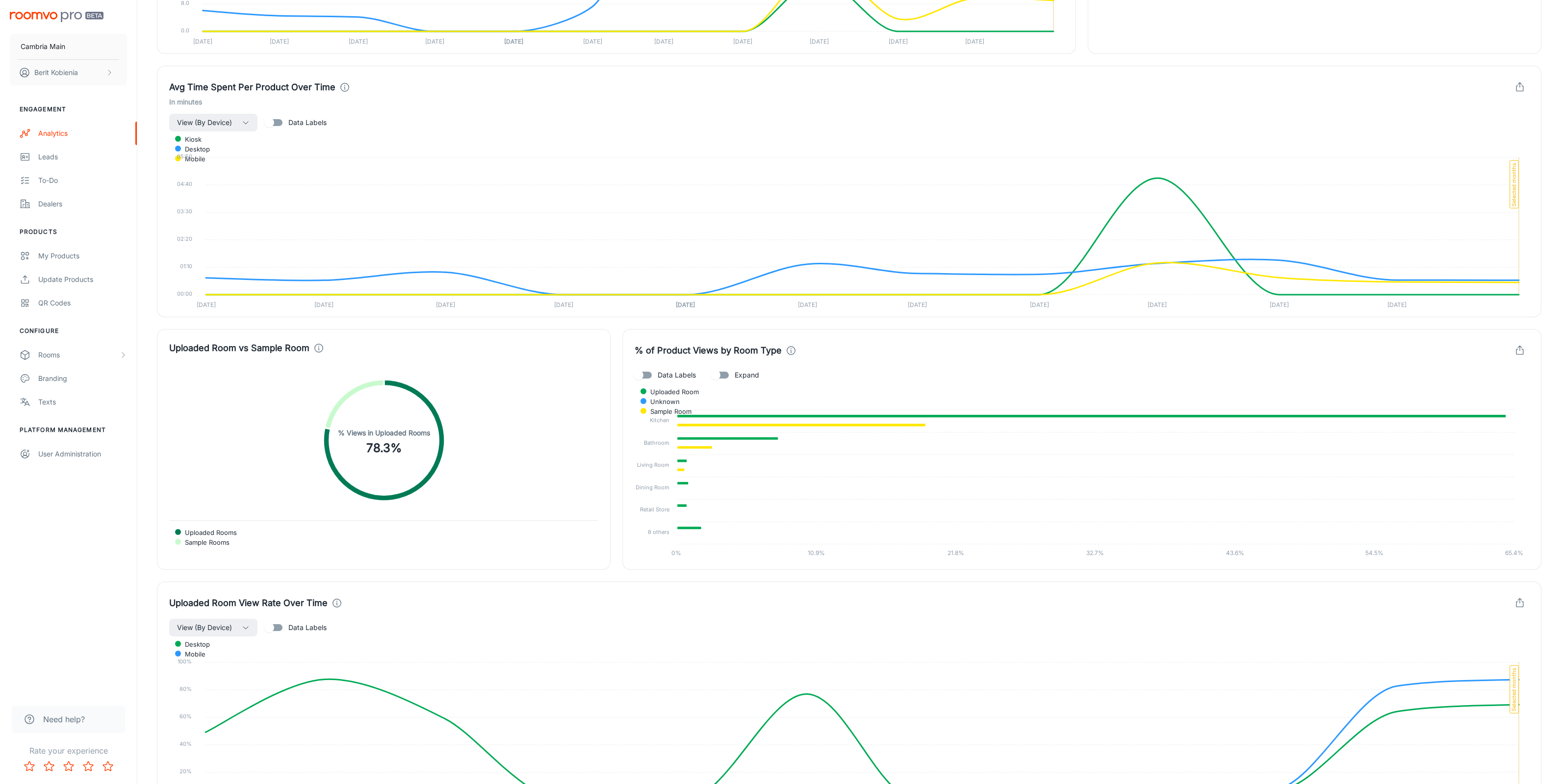
scroll to position [1470, 0]
